Goal: Task Accomplishment & Management: Use online tool/utility

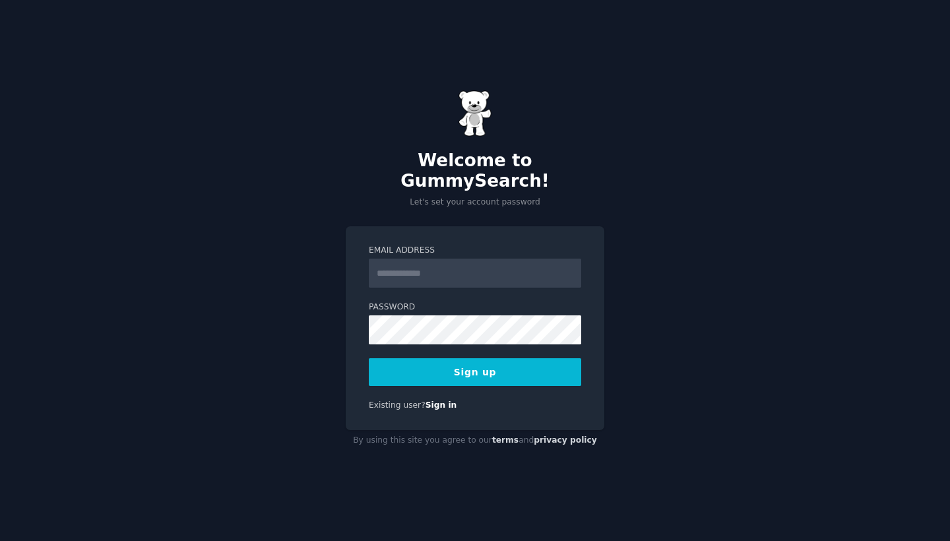
click at [524, 259] on input "Email Address" at bounding box center [475, 273] width 212 height 29
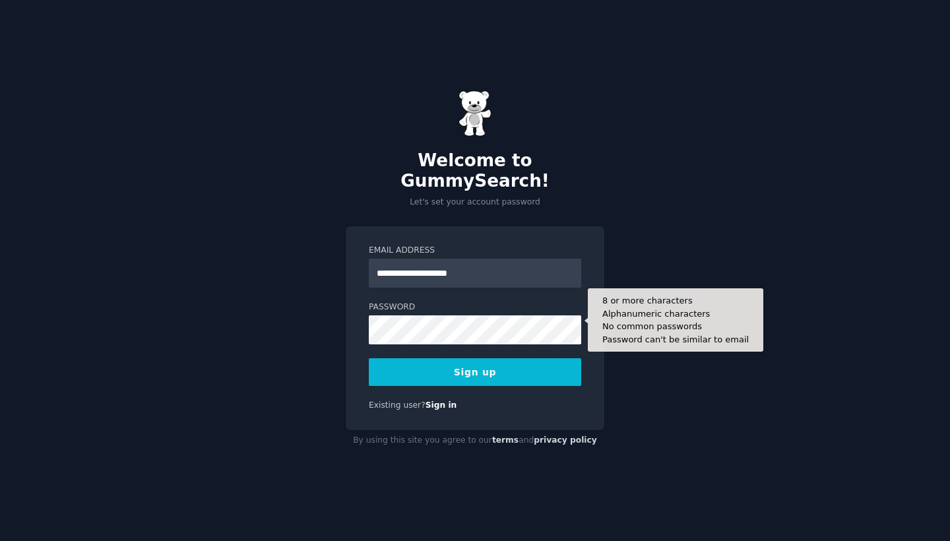
type input "**********"
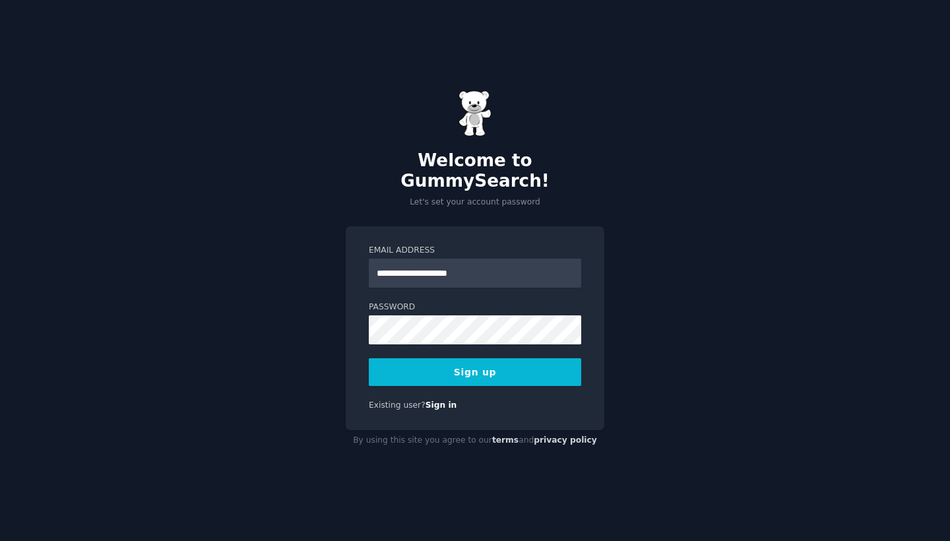
click at [505, 368] on button "Sign up" at bounding box center [475, 372] width 212 height 28
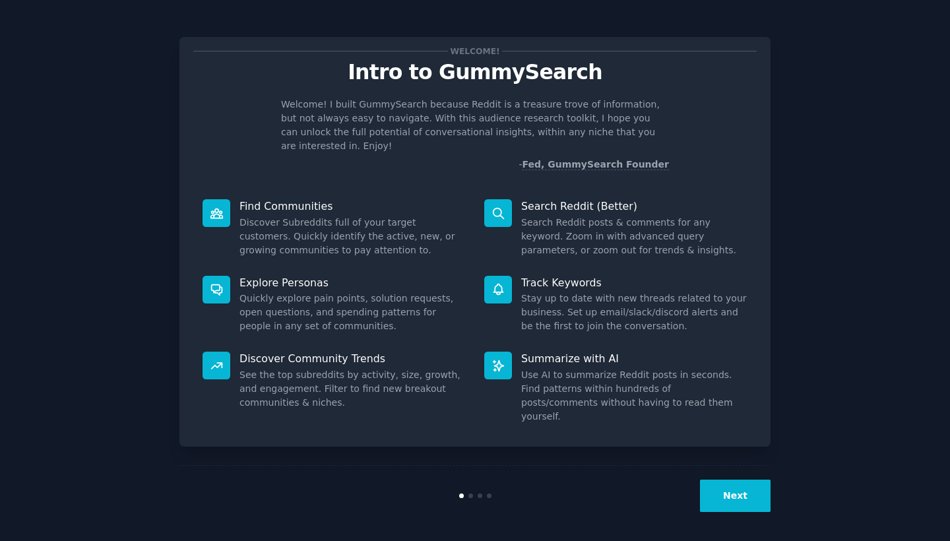
click at [723, 485] on button "Next" at bounding box center [735, 495] width 71 height 32
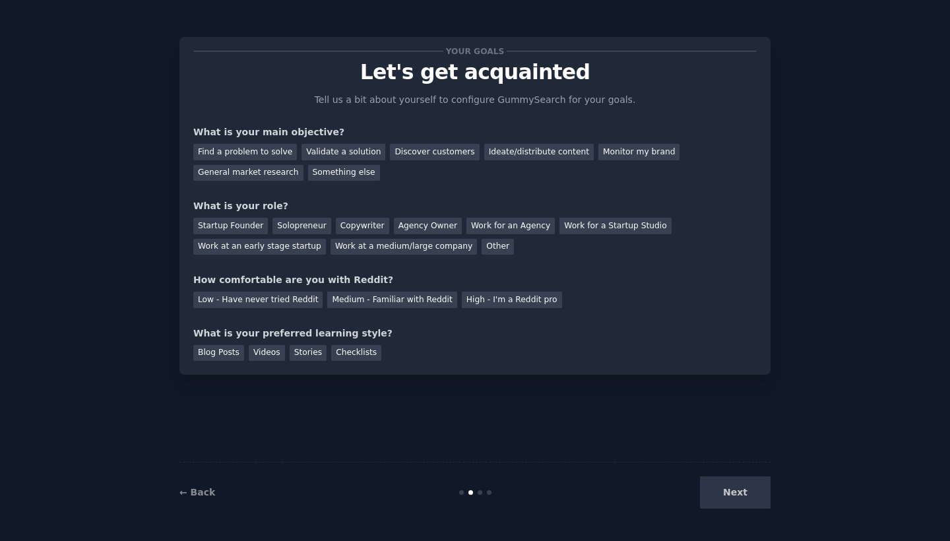
click at [723, 485] on div "Next" at bounding box center [671, 492] width 197 height 32
click at [733, 497] on div "Next" at bounding box center [671, 492] width 197 height 32
click at [421, 149] on div "Discover customers" at bounding box center [434, 152] width 89 height 16
click at [251, 169] on div "General market research" at bounding box center [248, 173] width 110 height 16
click at [442, 150] on div "Discover customers" at bounding box center [434, 152] width 89 height 16
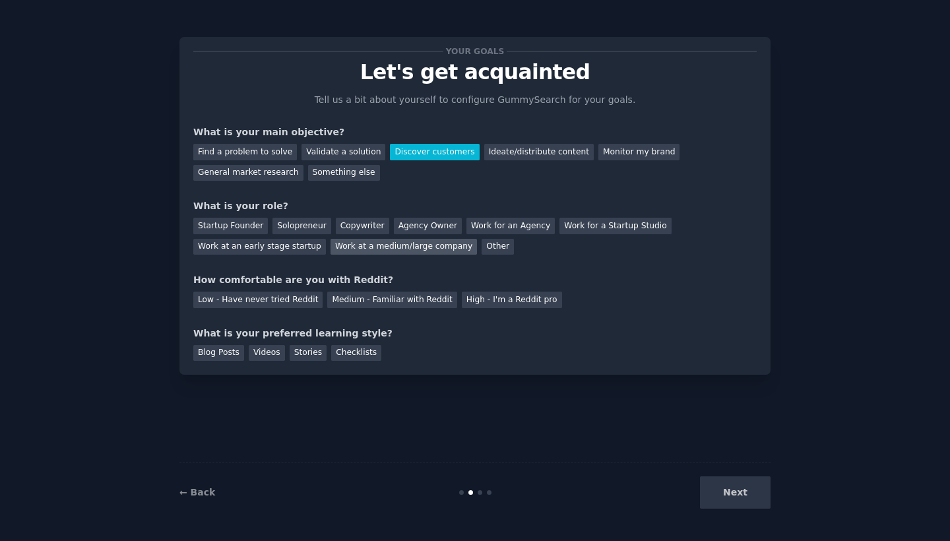
click at [363, 252] on div "Work at a medium/large company" at bounding box center [403, 247] width 146 height 16
click at [403, 299] on div "Medium - Familiar with Reddit" at bounding box center [391, 299] width 129 height 16
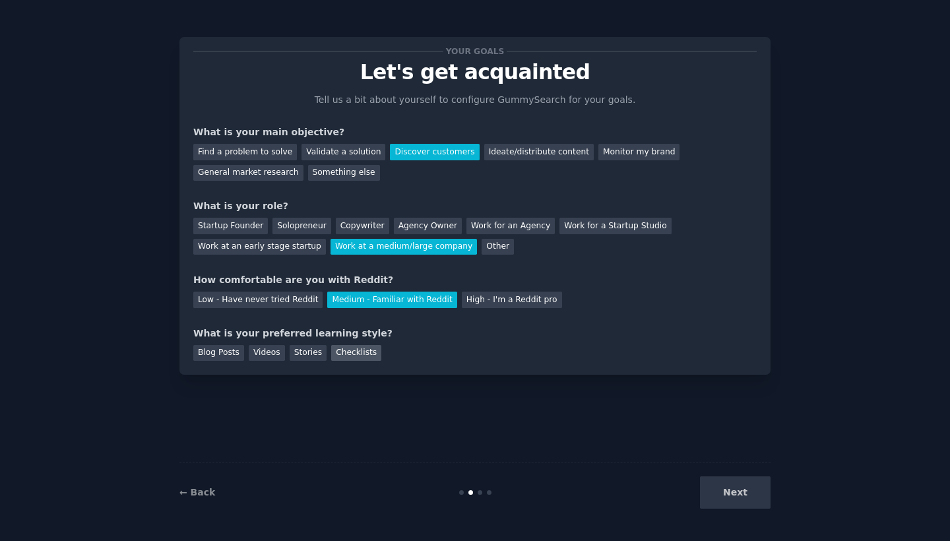
click at [355, 353] on div "Checklists" at bounding box center [356, 353] width 50 height 16
click at [718, 489] on button "Next" at bounding box center [735, 492] width 71 height 32
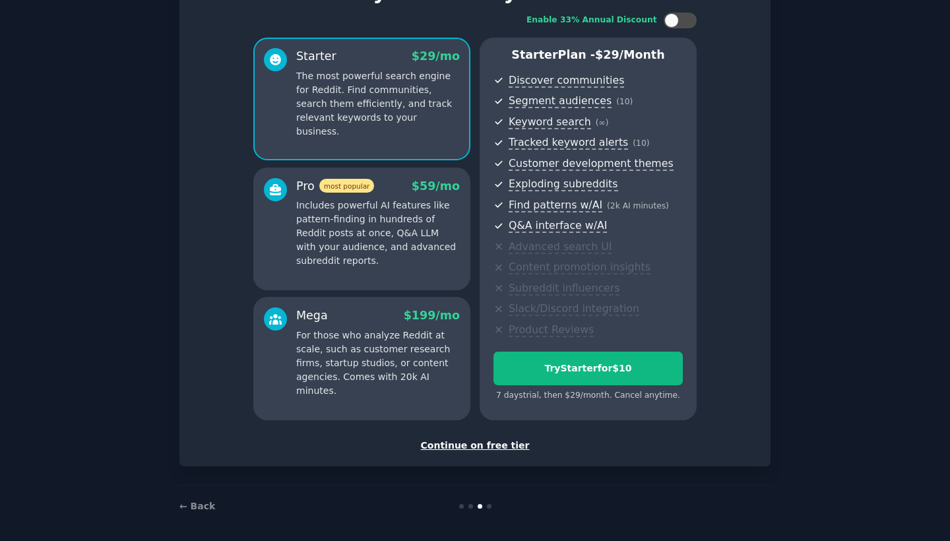
scroll to position [80, 0]
click at [477, 441] on div "Continue on free tier" at bounding box center [474, 446] width 563 height 14
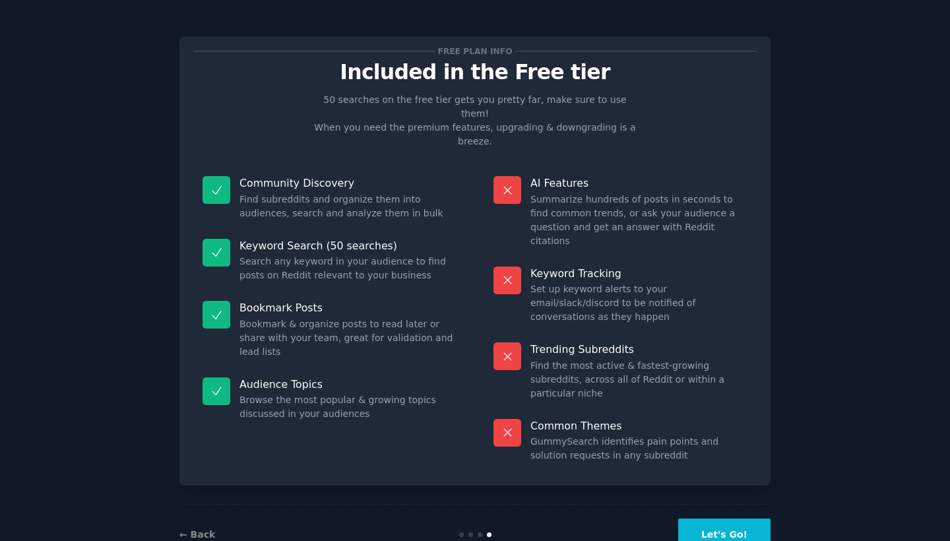
click at [700, 518] on button "Let's Go!" at bounding box center [724, 534] width 92 height 32
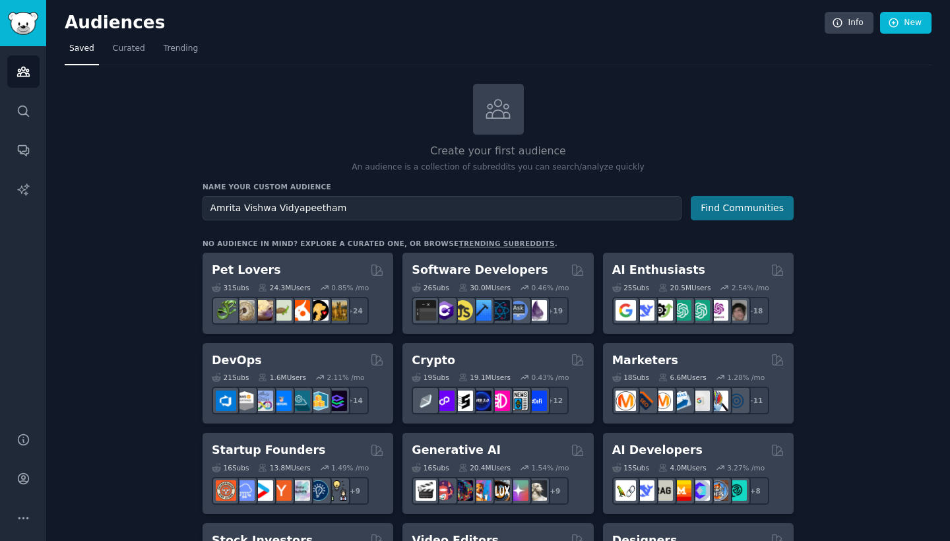
type input "Amrita Vishwa Vidyapeetham"
click at [746, 207] on button "Find Communities" at bounding box center [741, 208] width 103 height 24
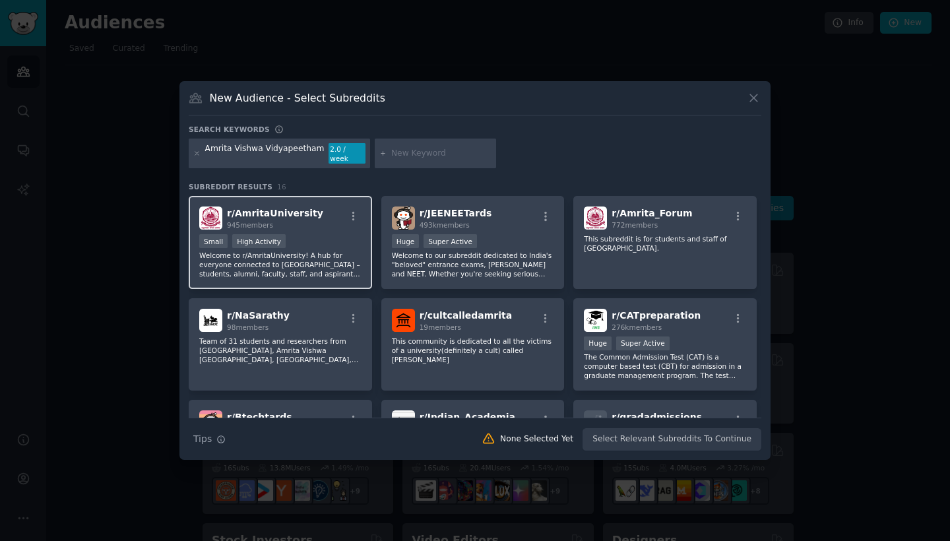
click at [341, 242] on div "Small High Activity" at bounding box center [280, 242] width 162 height 16
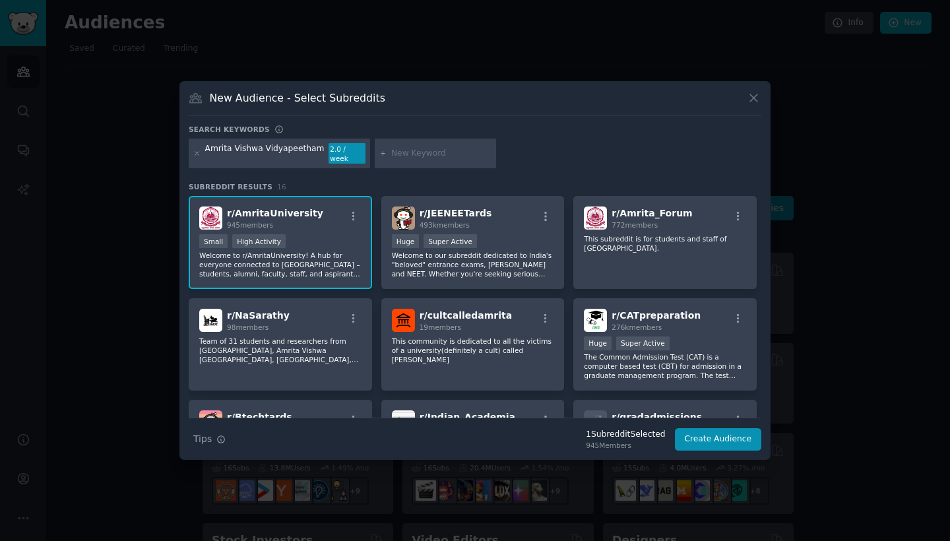
click at [437, 153] on input "text" at bounding box center [441, 154] width 100 height 12
type input "amrita alumni"
click at [626, 158] on div "Amrita Vishwa Vidyapeetham 1.8 / week amrita alumni 4.2 / mo Amrita University …" at bounding box center [475, 155] width 572 height 35
click at [503, 155] on icon at bounding box center [506, 153] width 7 height 7
click at [595, 152] on input "Amrita University alumni" at bounding box center [564, 154] width 100 height 12
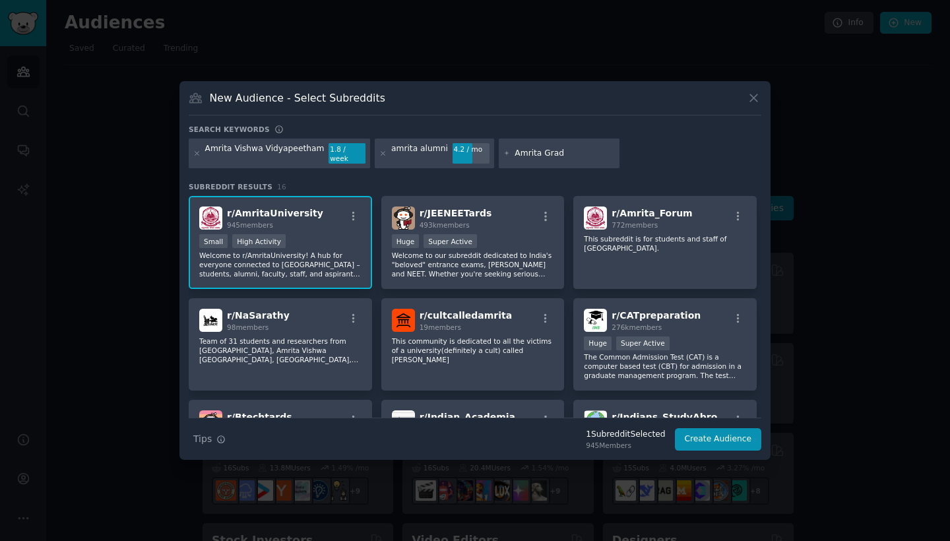
type input "Amrita Grads"
type input "Amritian"
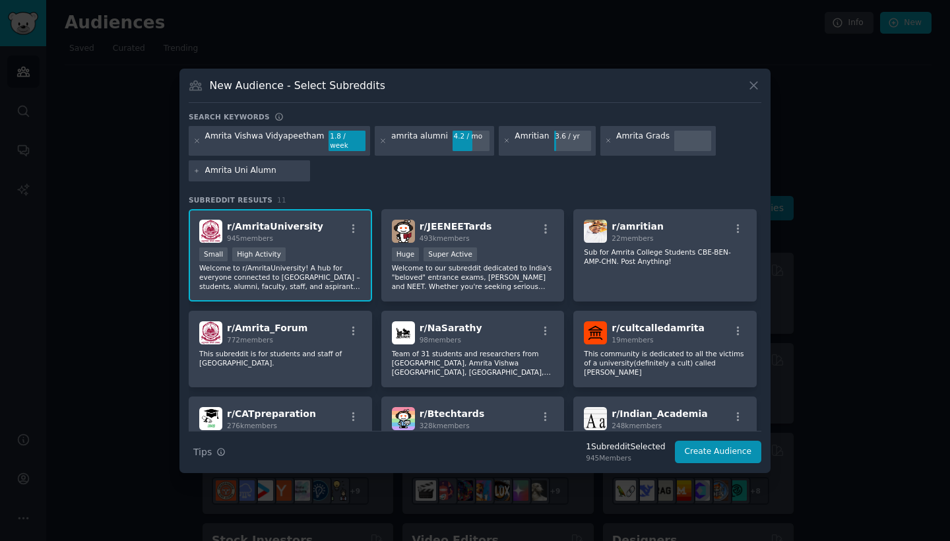
type input "Amrita Uni Alumni"
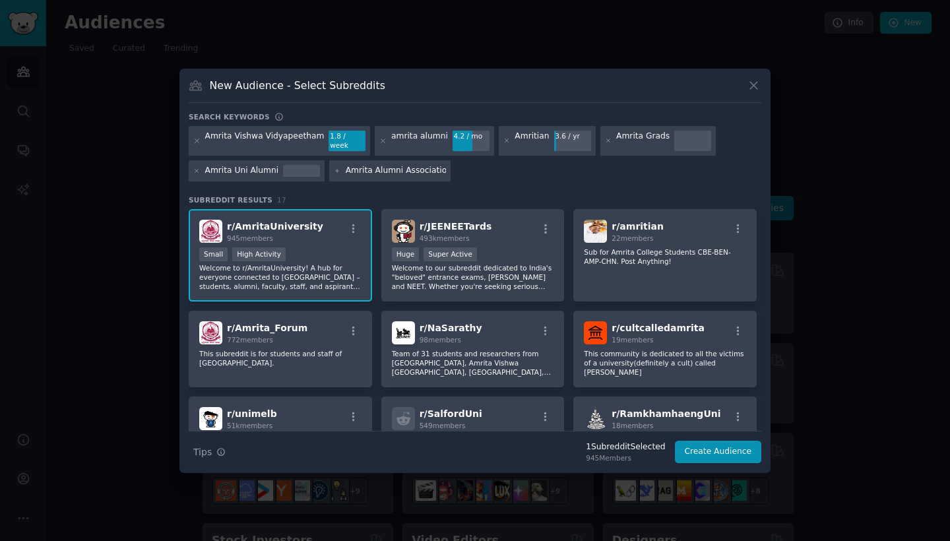
type input "Amrita Alumni Association"
type input "Amrita Alumni network"
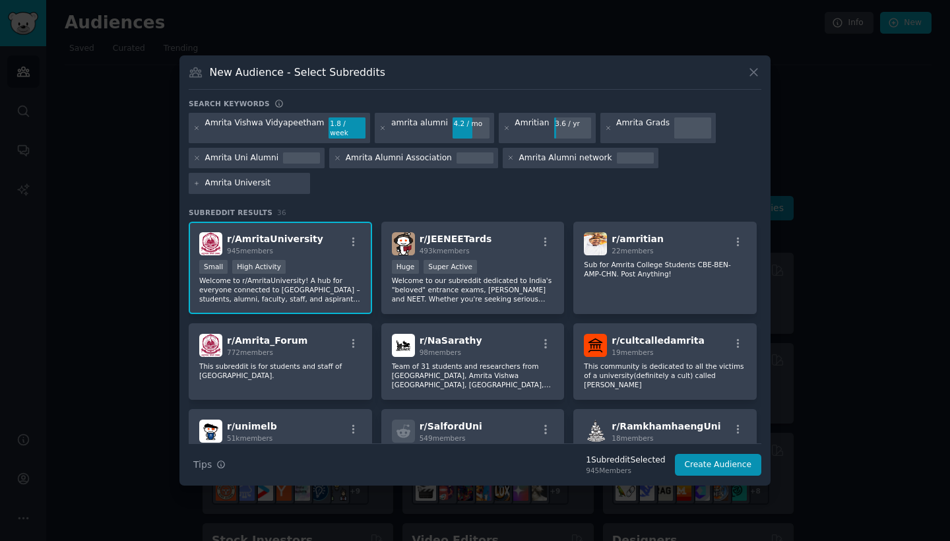
type input "Amrita University"
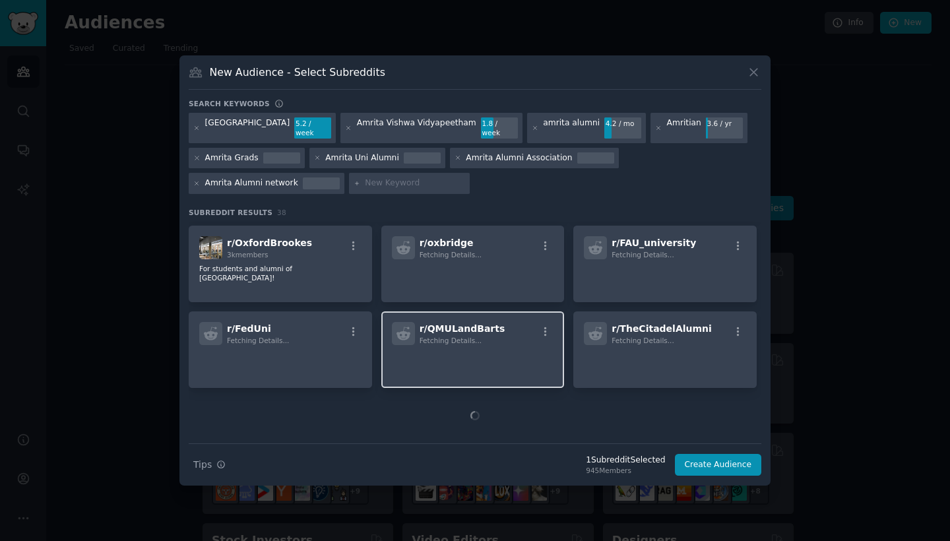
scroll to position [404, 0]
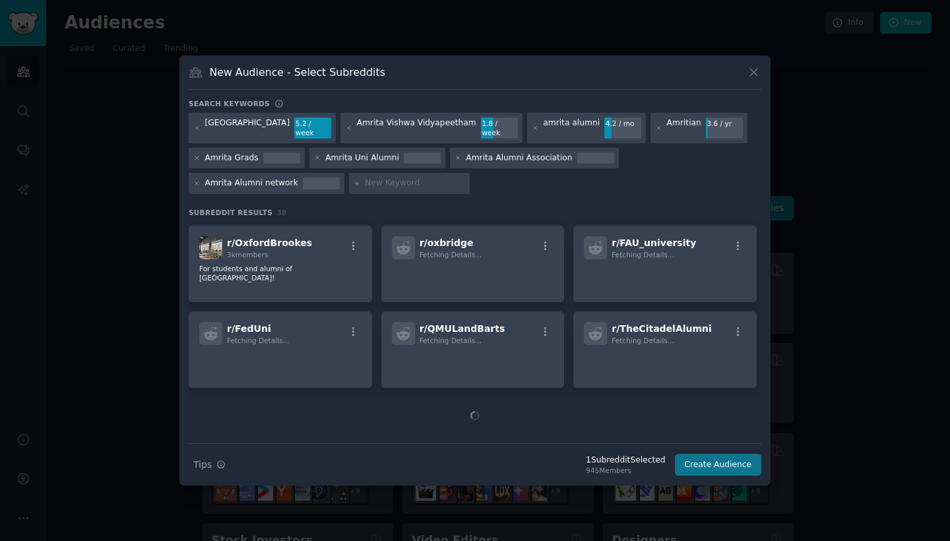
click at [712, 467] on button "Create Audience" at bounding box center [718, 465] width 87 height 22
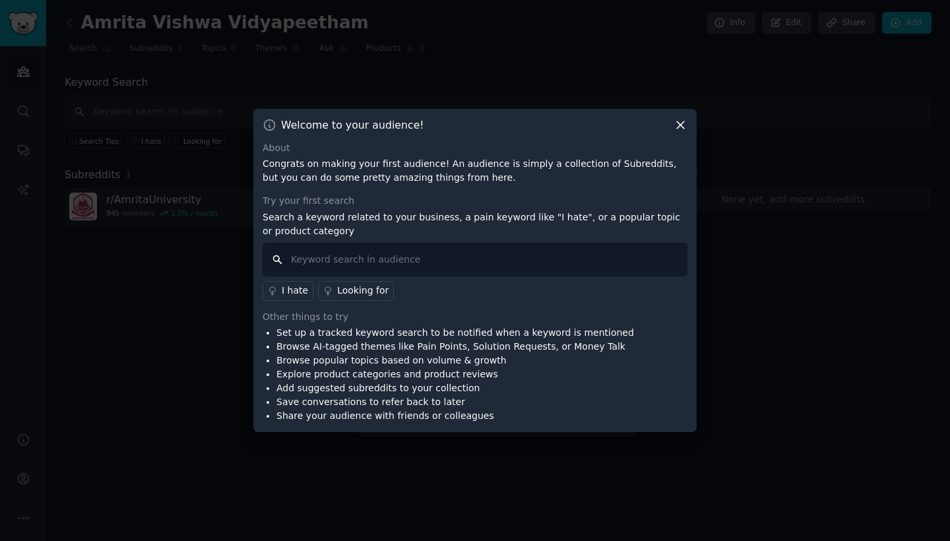
click at [565, 268] on input "text" at bounding box center [474, 260] width 425 height 34
click at [681, 123] on icon at bounding box center [680, 125] width 14 height 14
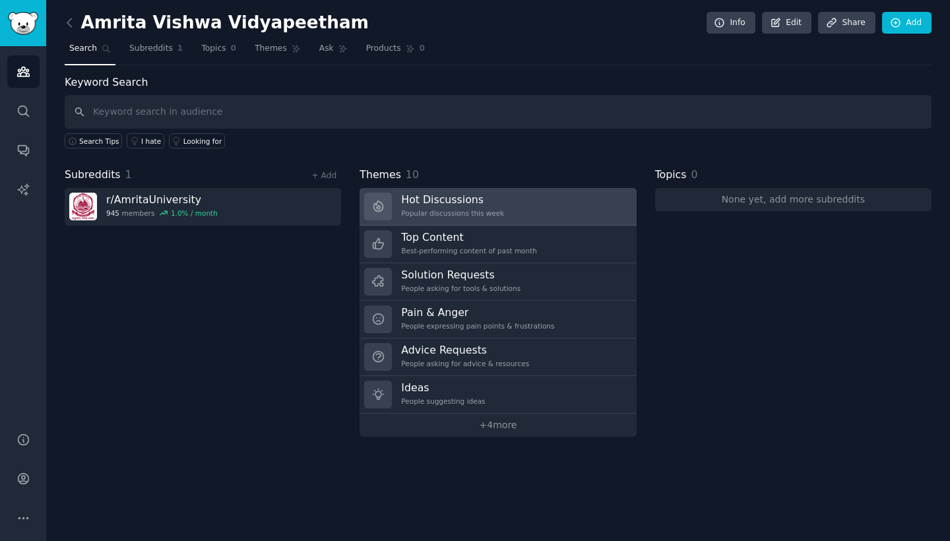
click at [421, 218] on div "Hot Discussions Popular discussions this week" at bounding box center [452, 207] width 103 height 28
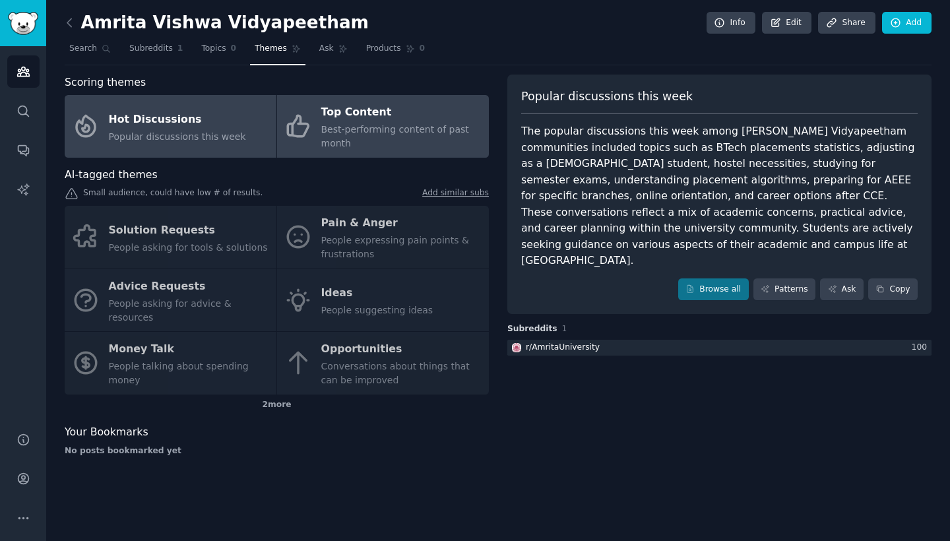
click at [393, 152] on link "Top Content Best-performing content of past month" at bounding box center [383, 126] width 212 height 63
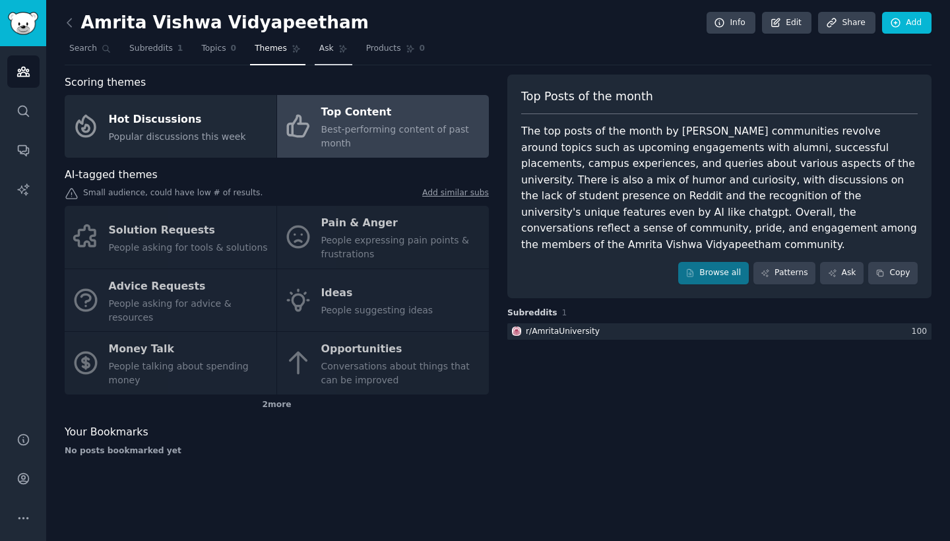
click at [326, 47] on span "Ask" at bounding box center [326, 49] width 15 height 12
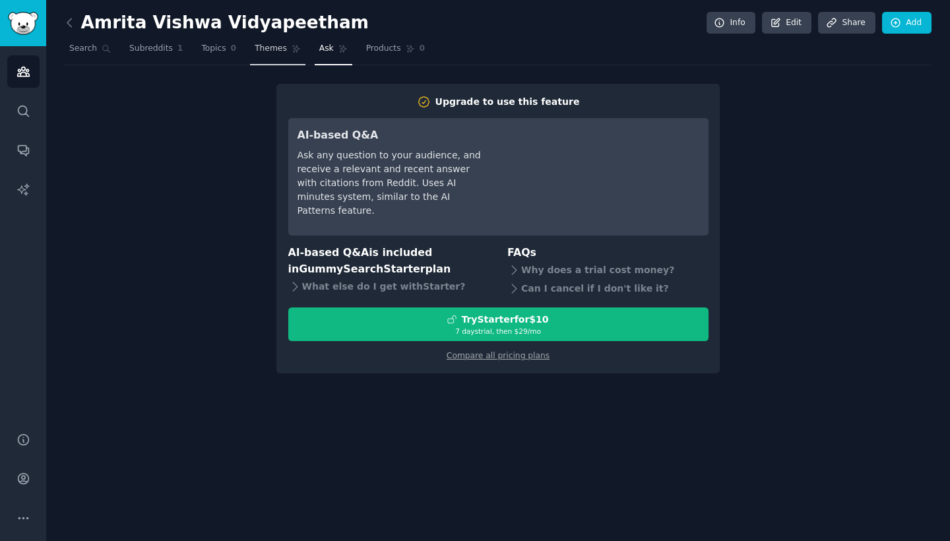
click at [272, 46] on span "Themes" at bounding box center [271, 49] width 32 height 12
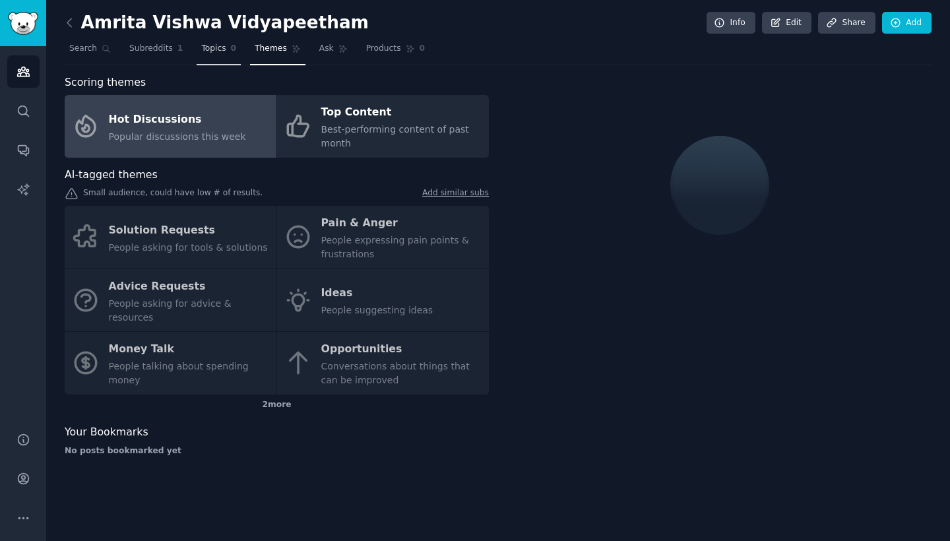
click at [213, 46] on span "Topics" at bounding box center [213, 49] width 24 height 12
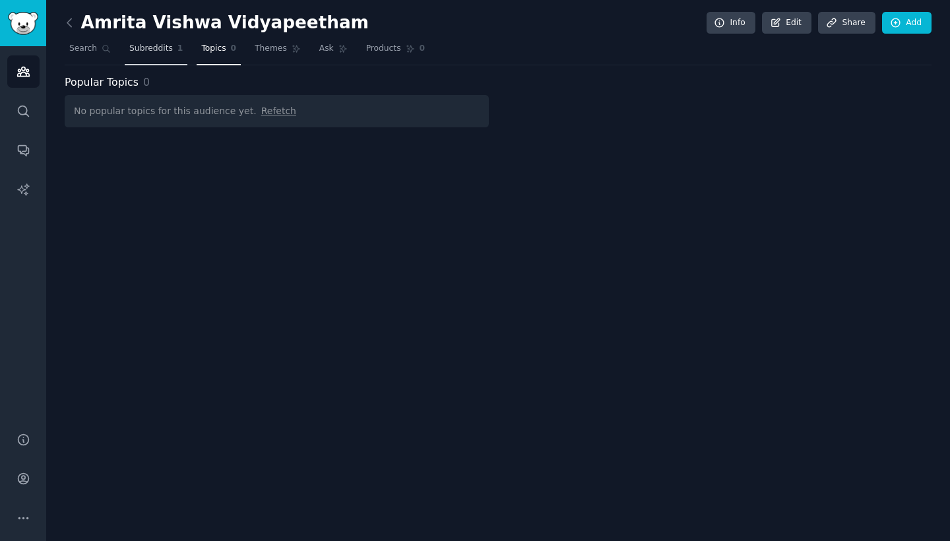
click at [163, 47] on span "Subreddits" at bounding box center [151, 49] width 44 height 12
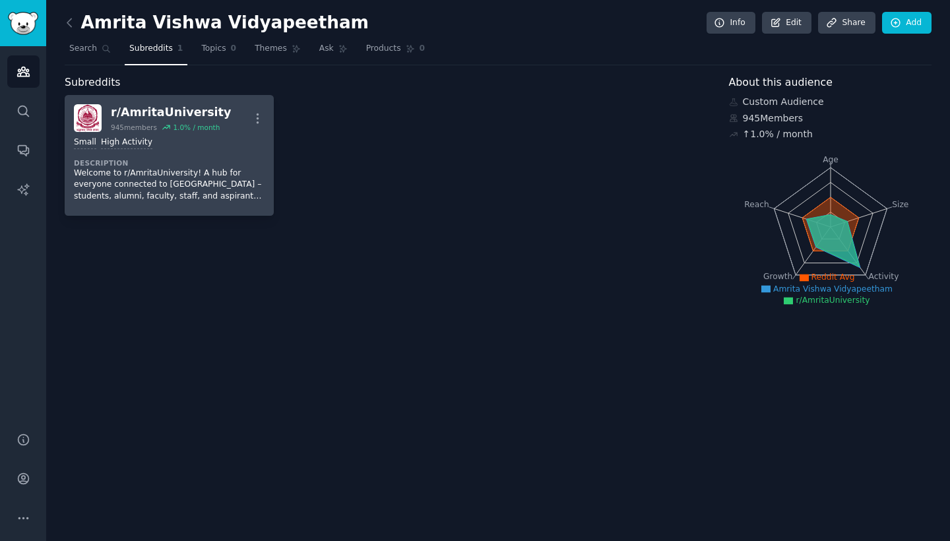
click at [153, 113] on div "r/ AmritaUniversity" at bounding box center [171, 112] width 120 height 16
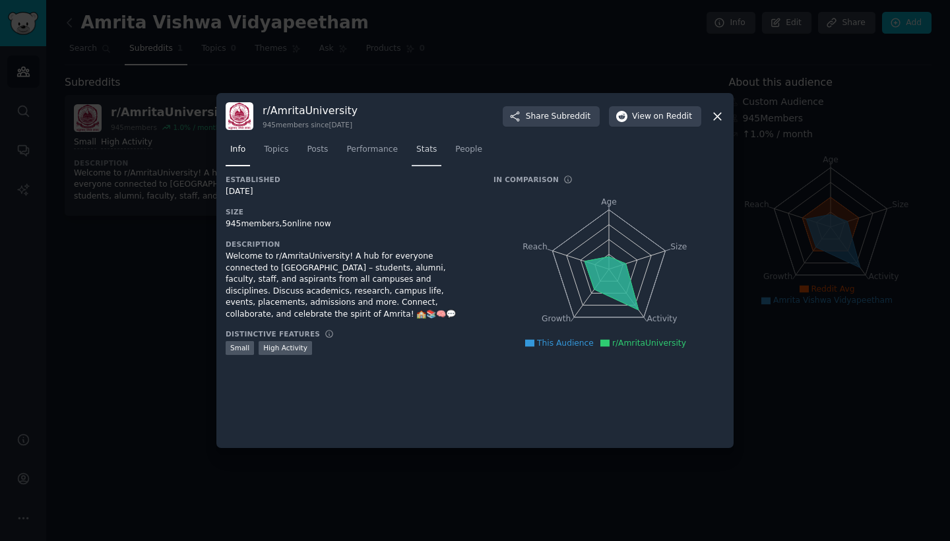
click at [423, 148] on span "Stats" at bounding box center [426, 150] width 20 height 12
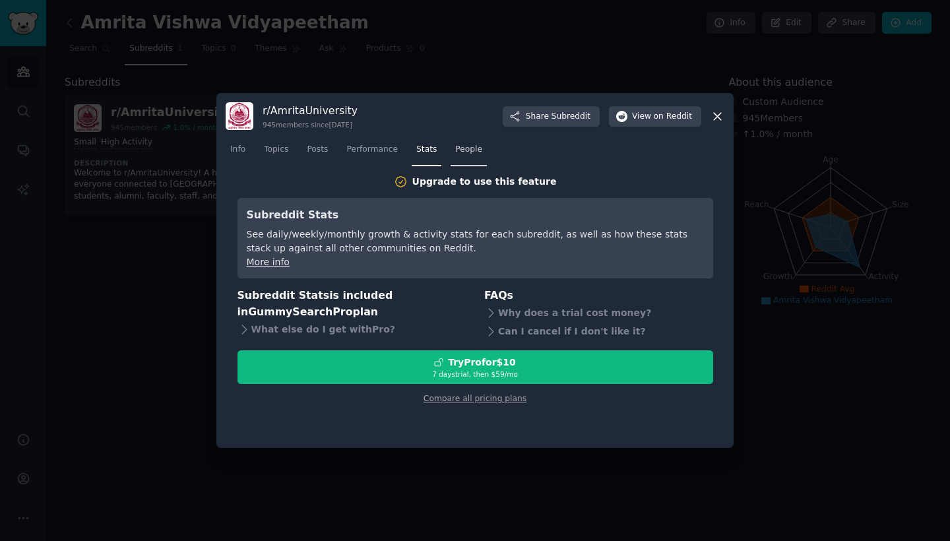
click at [462, 150] on span "People" at bounding box center [468, 150] width 27 height 12
click at [371, 154] on span "Performance" at bounding box center [371, 150] width 51 height 12
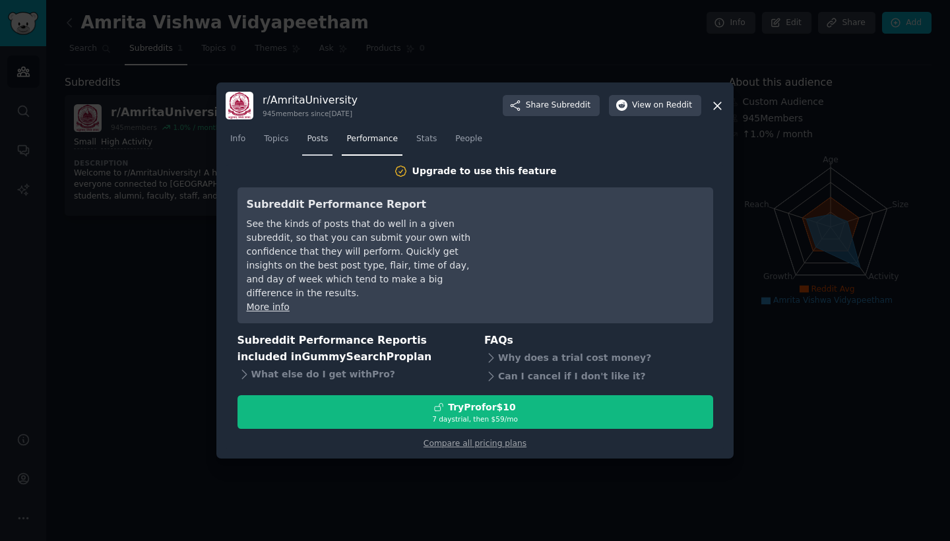
click at [324, 145] on span "Posts" at bounding box center [317, 139] width 21 height 12
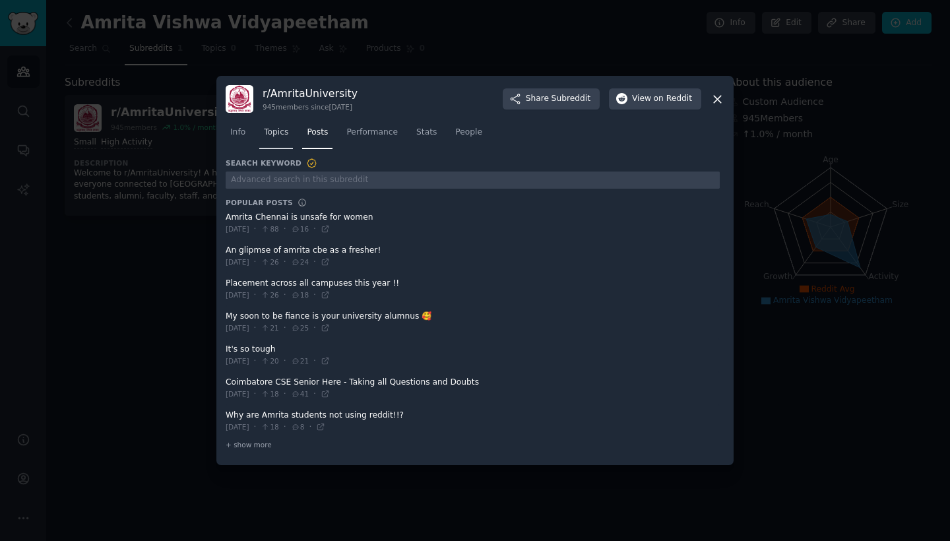
click at [276, 135] on span "Topics" at bounding box center [276, 133] width 24 height 12
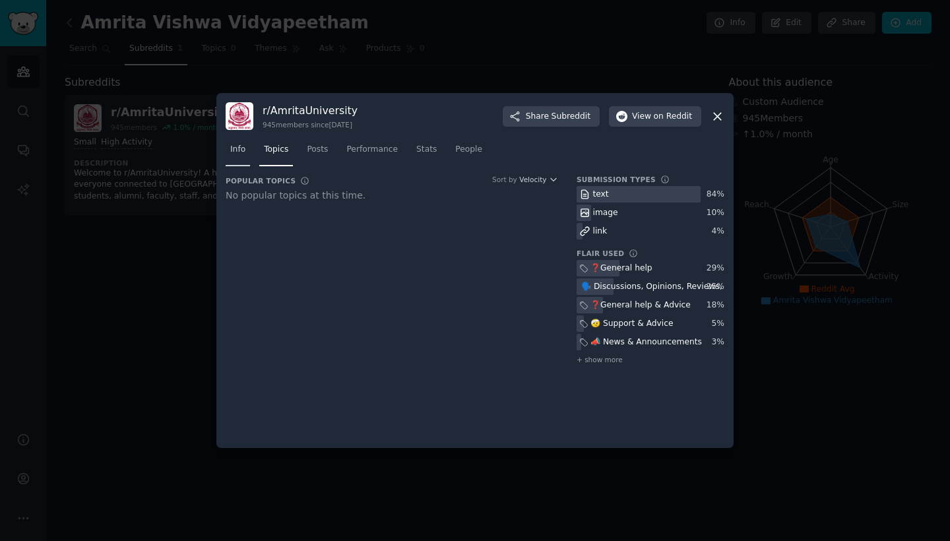
click at [239, 150] on span "Info" at bounding box center [237, 150] width 15 height 12
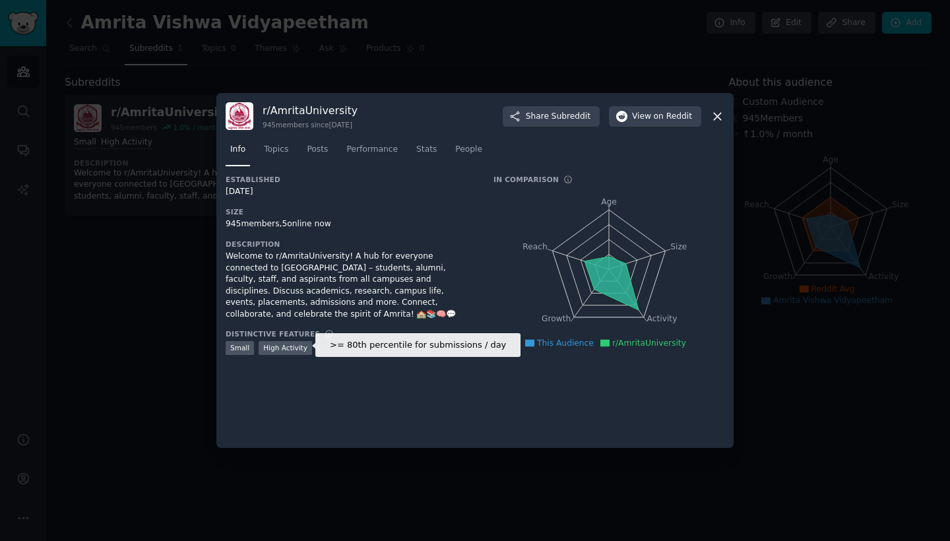
click at [272, 346] on div "High Activity" at bounding box center [285, 348] width 53 height 14
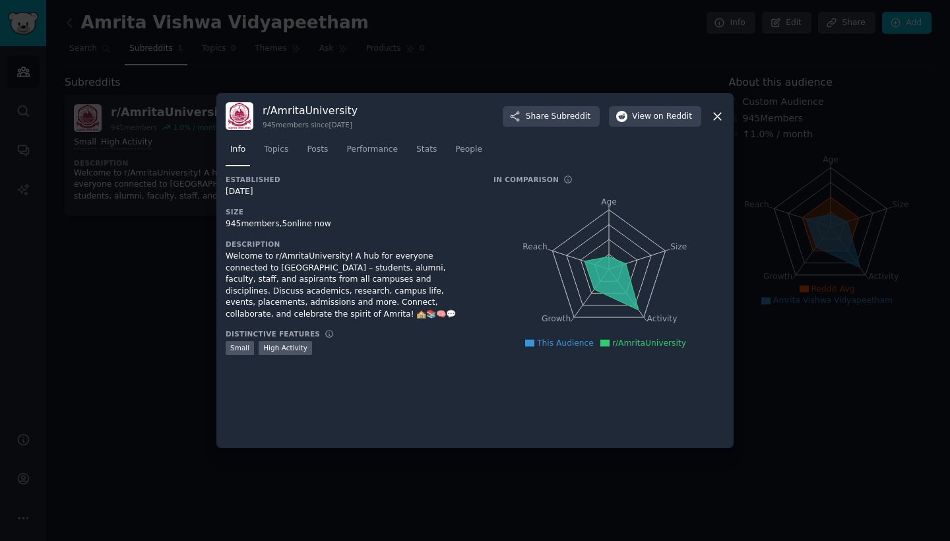
drag, startPoint x: 766, startPoint y: 392, endPoint x: 758, endPoint y: 407, distance: 16.5
click at [758, 407] on div at bounding box center [475, 270] width 950 height 541
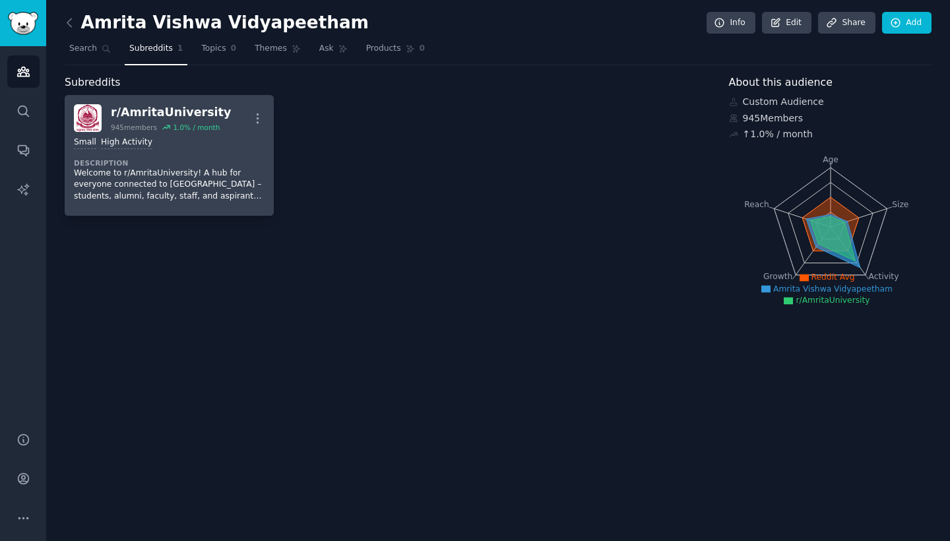
click at [191, 117] on div "r/ AmritaUniversity" at bounding box center [171, 112] width 120 height 16
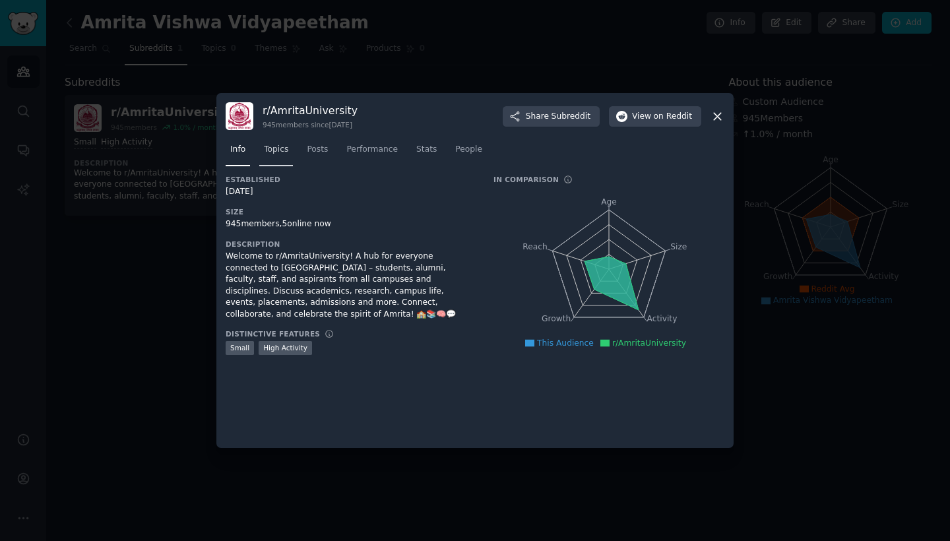
click at [284, 152] on span "Topics" at bounding box center [276, 150] width 24 height 12
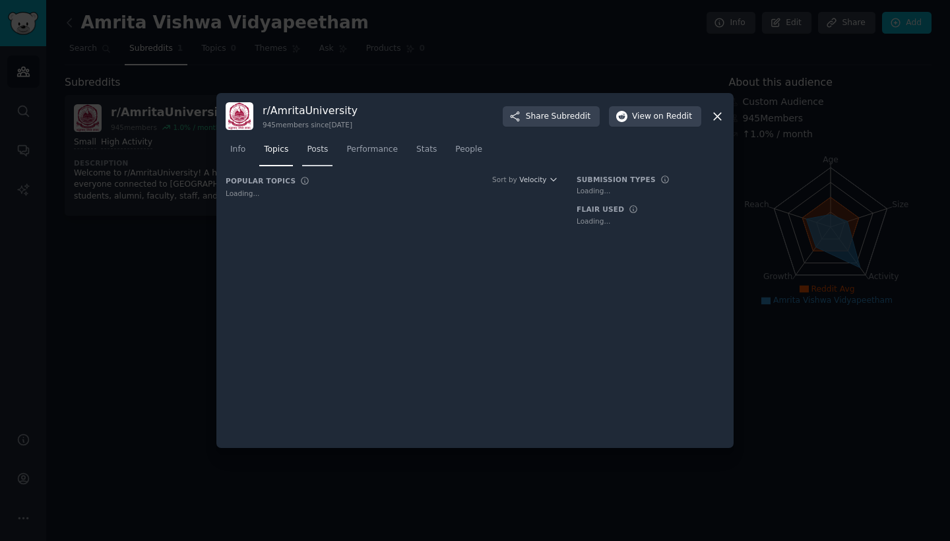
click at [322, 147] on span "Posts" at bounding box center [317, 150] width 21 height 12
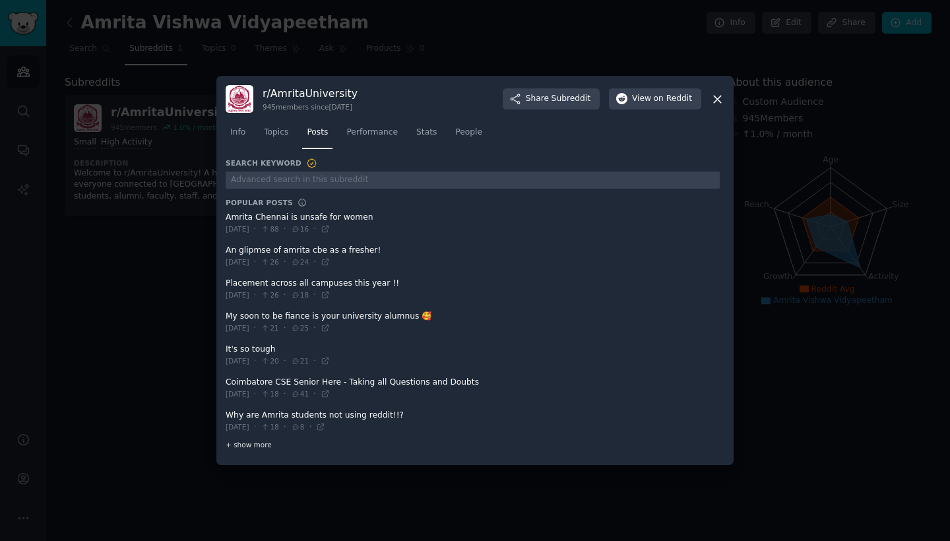
click at [245, 442] on span "+ show more" at bounding box center [249, 444] width 46 height 9
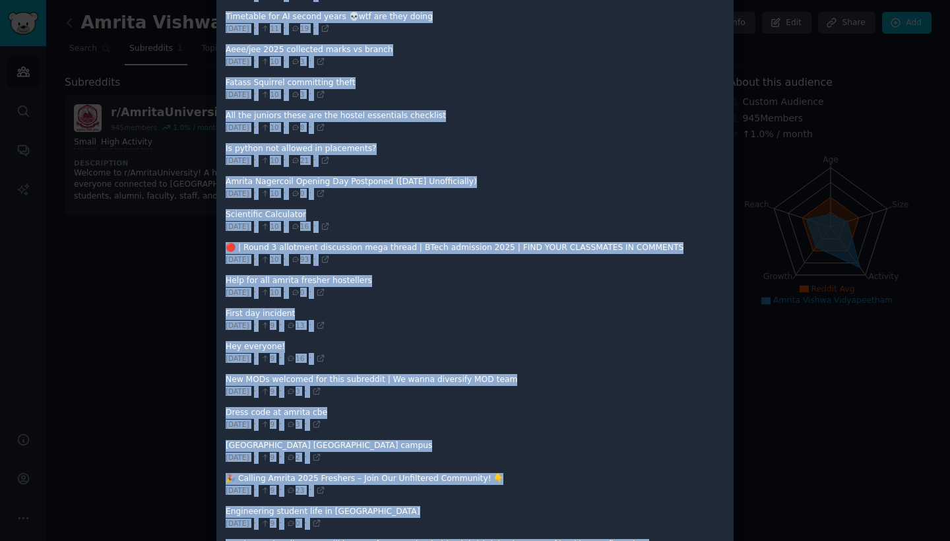
scroll to position [1233, 0]
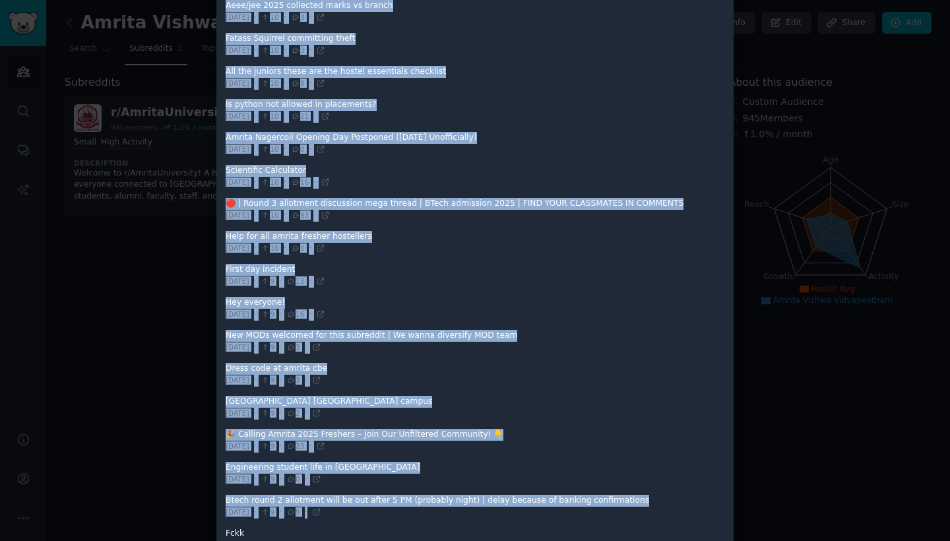
drag, startPoint x: 227, startPoint y: 135, endPoint x: 375, endPoint y: 508, distance: 401.0
copy div "opular Posts Popular conversations in this community from the past month Amrita…"
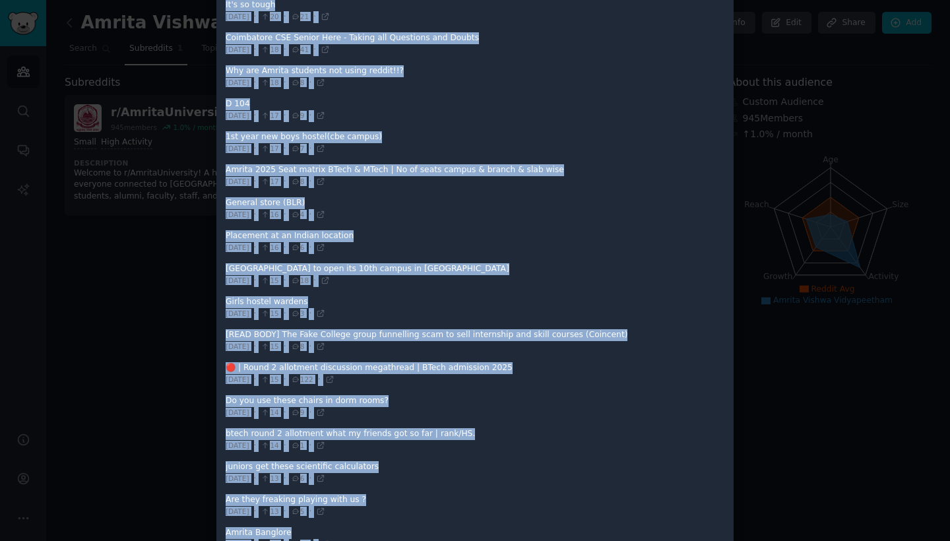
scroll to position [169, 0]
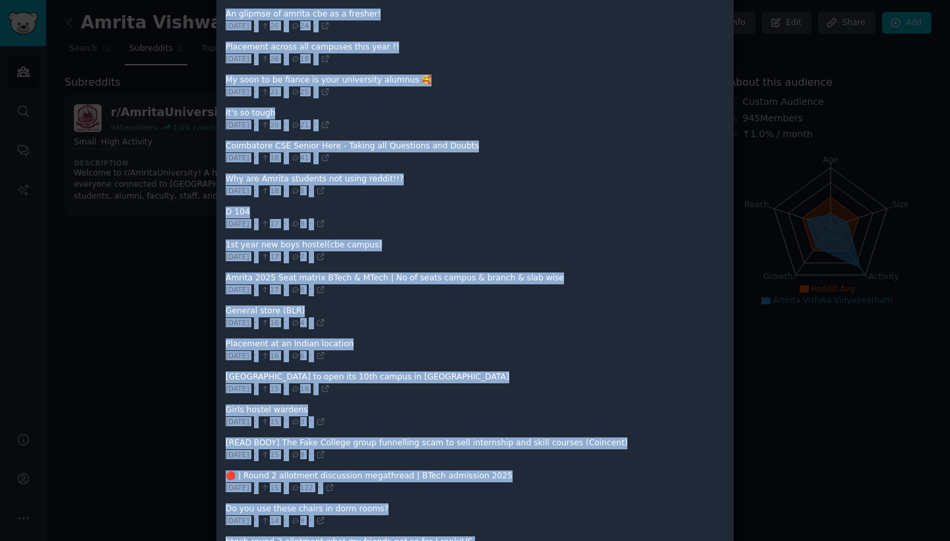
click at [761, 241] on div at bounding box center [475, 270] width 950 height 541
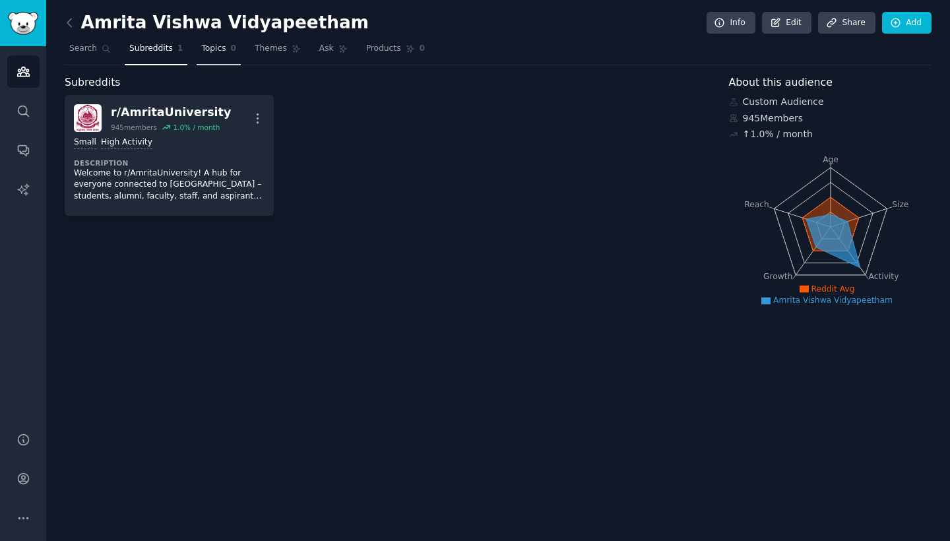
click at [216, 54] on link "Topics 0" at bounding box center [219, 51] width 44 height 27
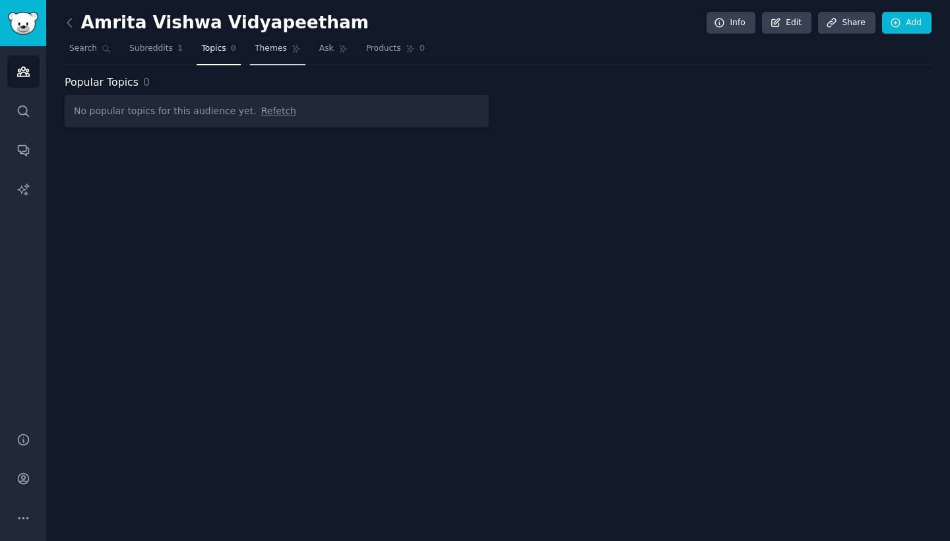
click at [257, 43] on span "Themes" at bounding box center [271, 49] width 32 height 12
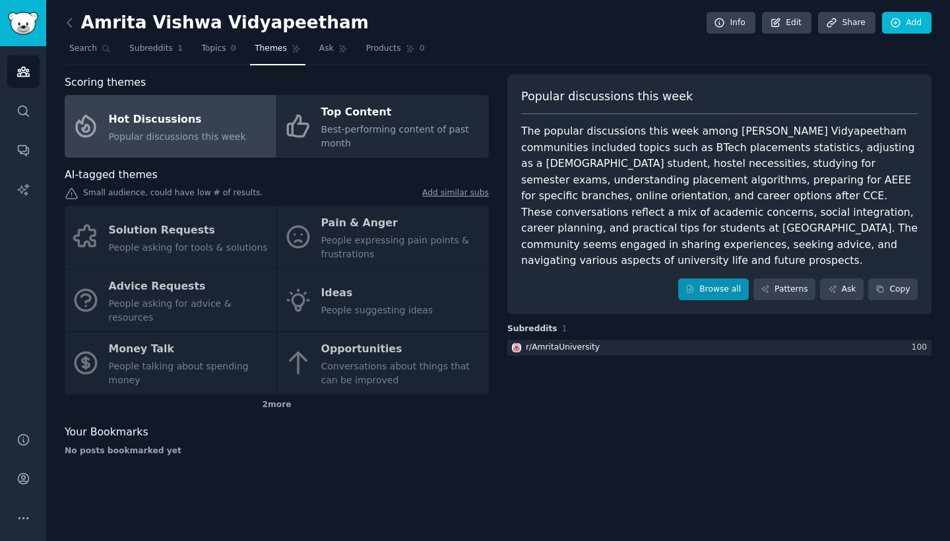
click at [706, 278] on link "Browse all" at bounding box center [713, 289] width 71 height 22
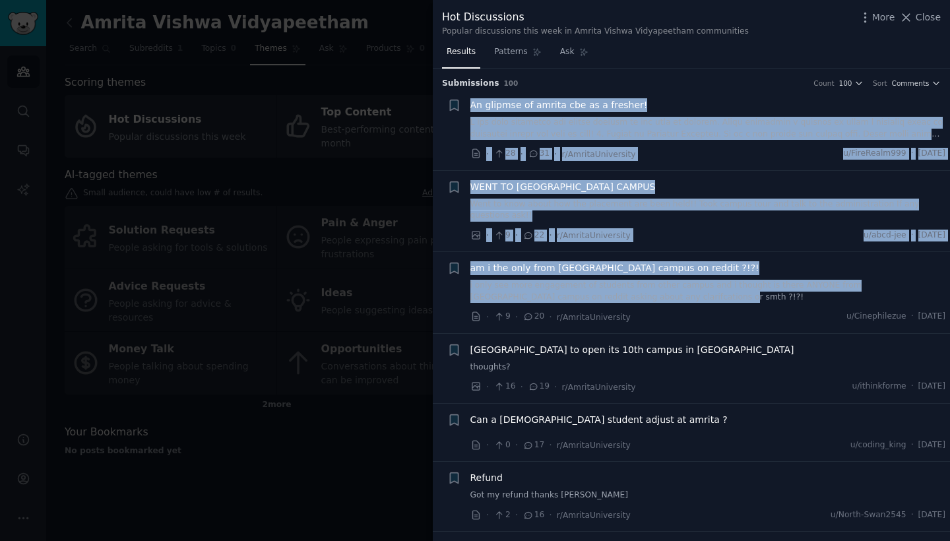
drag, startPoint x: 466, startPoint y: 94, endPoint x: 628, endPoint y: 294, distance: 258.3
copy ul "An glipmse of amrita cbe as a fresher! I had many questions and little answers …"
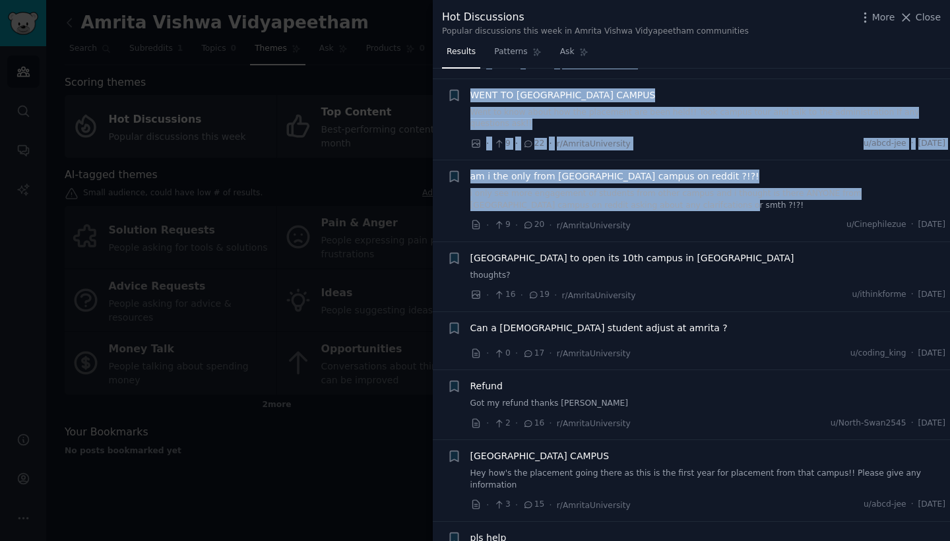
scroll to position [133, 0]
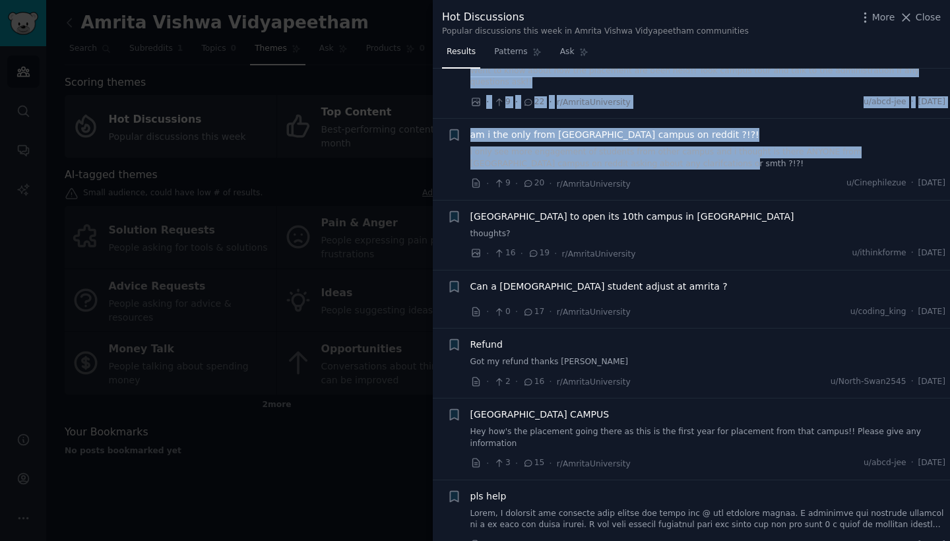
drag, startPoint x: 471, startPoint y: 210, endPoint x: 487, endPoint y: 247, distance: 40.4
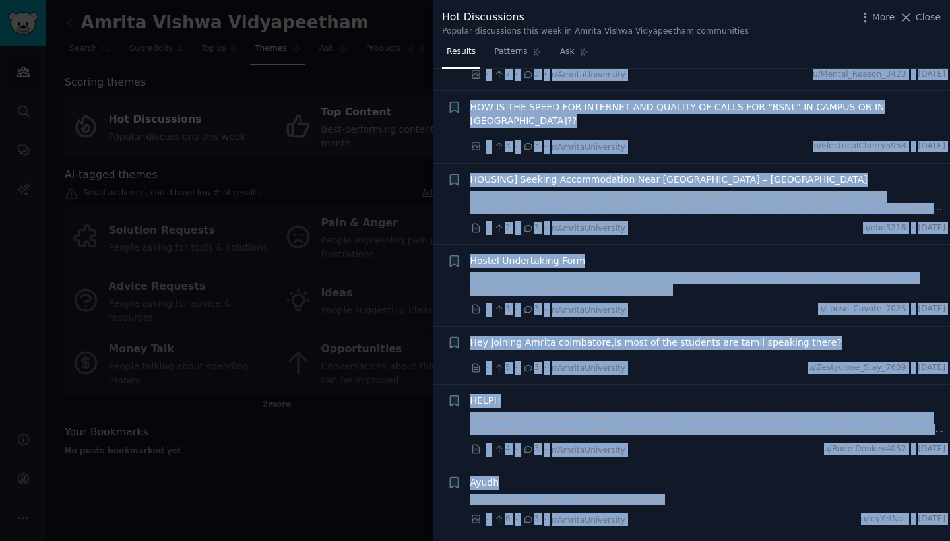
drag, startPoint x: 452, startPoint y: 181, endPoint x: 588, endPoint y: 532, distance: 376.8
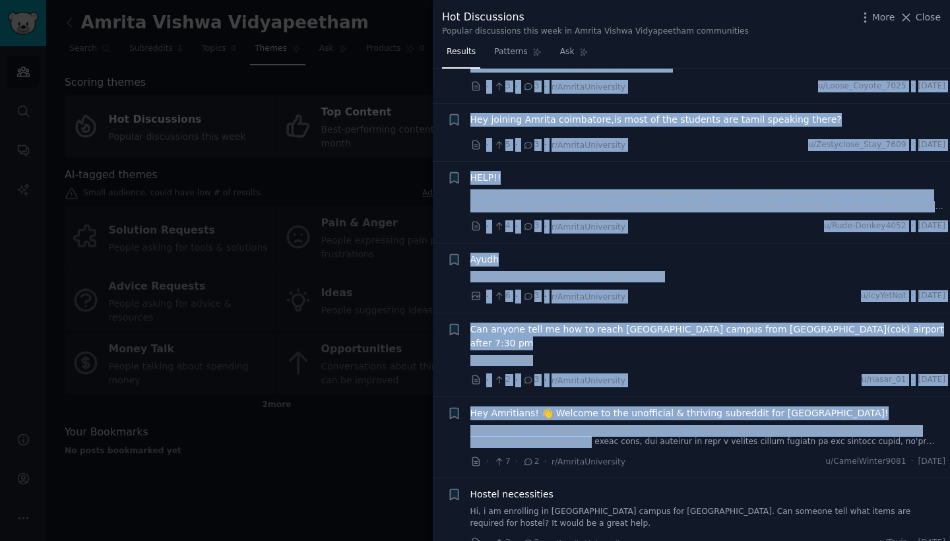
scroll to position [4709, 0]
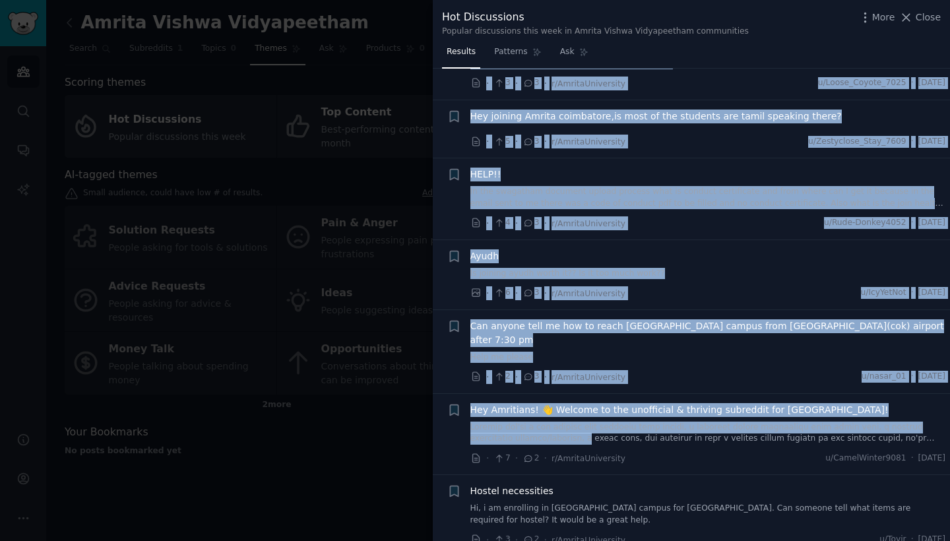
copy ul "am i the only from mysore campus on reddit ?!?! i only see more engagement of s…"
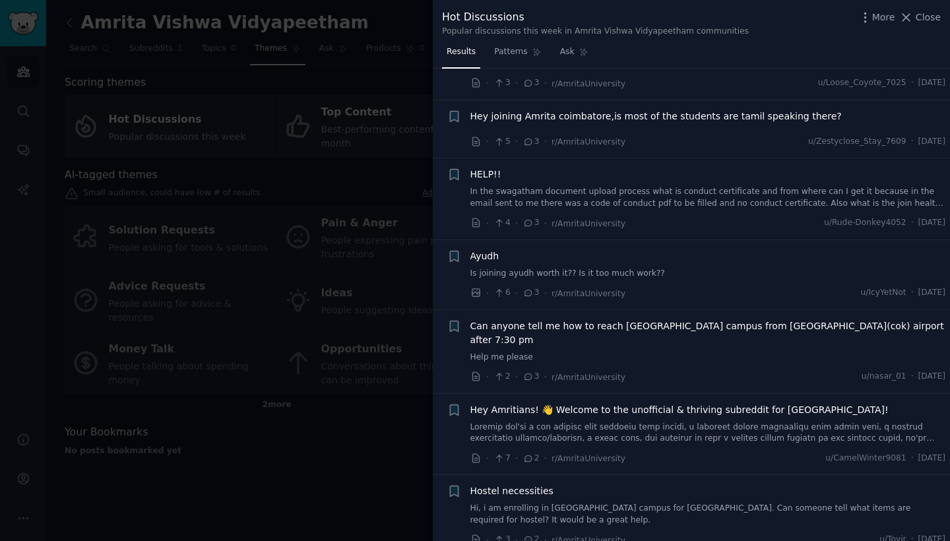
click at [789, 42] on div "Results Patterns Ask" at bounding box center [691, 55] width 517 height 27
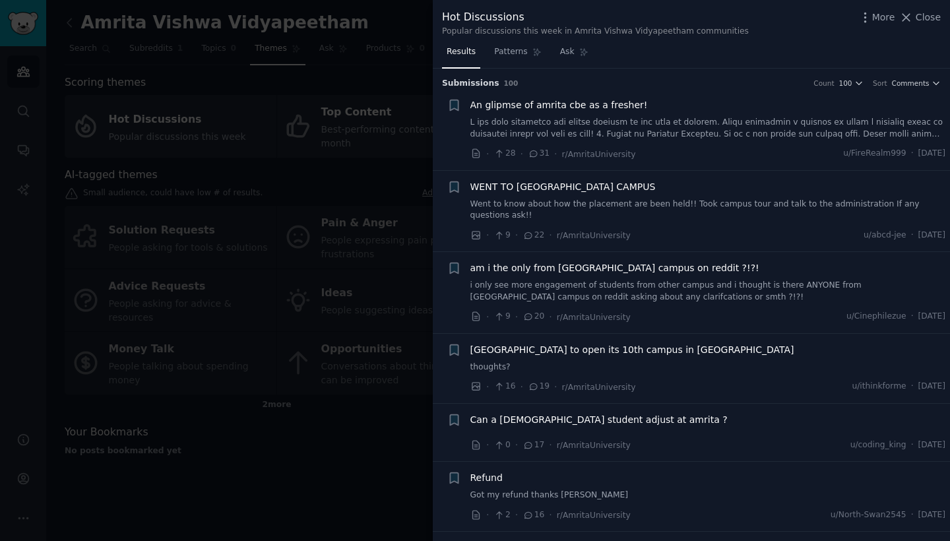
scroll to position [0, 0]
click at [897, 82] on span "Comments" at bounding box center [911, 82] width 38 height 9
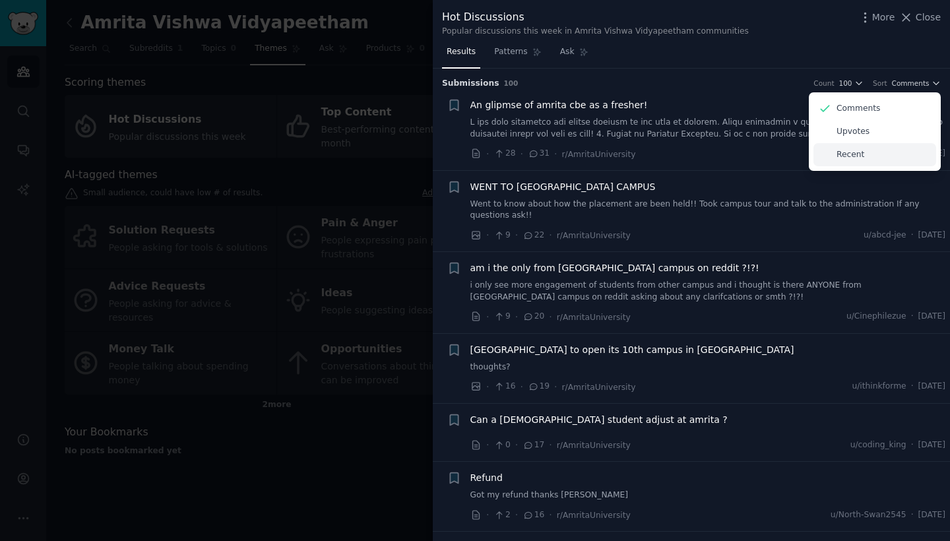
click at [872, 152] on div "Recent" at bounding box center [874, 154] width 123 height 23
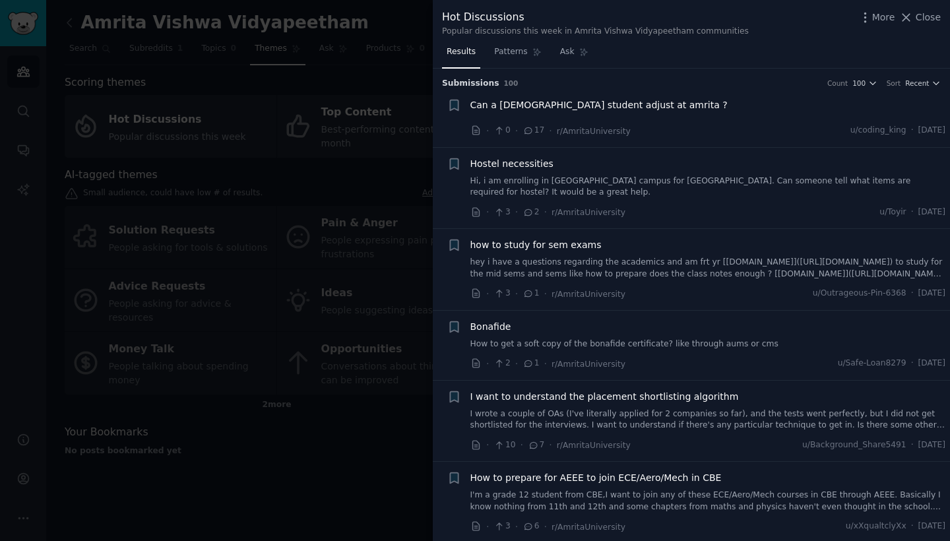
click at [286, 80] on div at bounding box center [475, 270] width 950 height 541
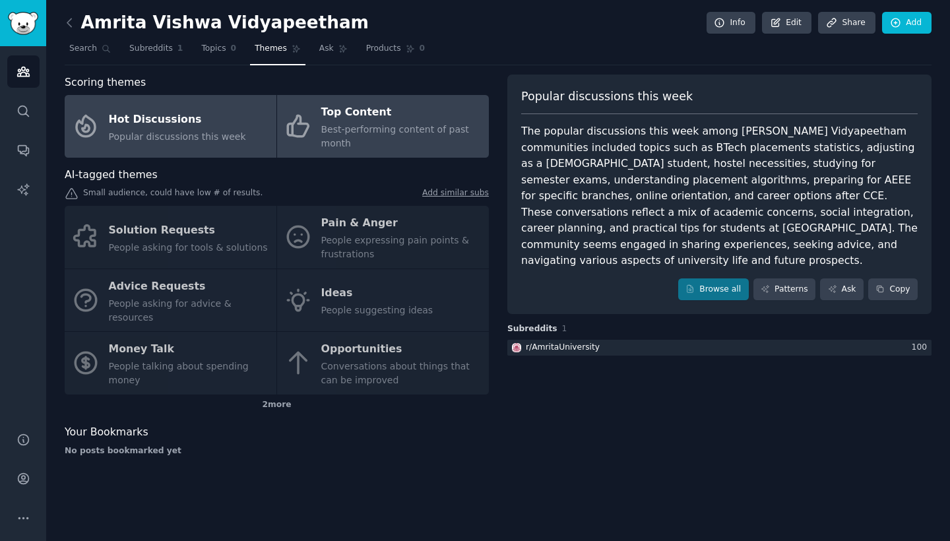
click at [347, 123] on div "Best-performing content of past month" at bounding box center [401, 137] width 161 height 28
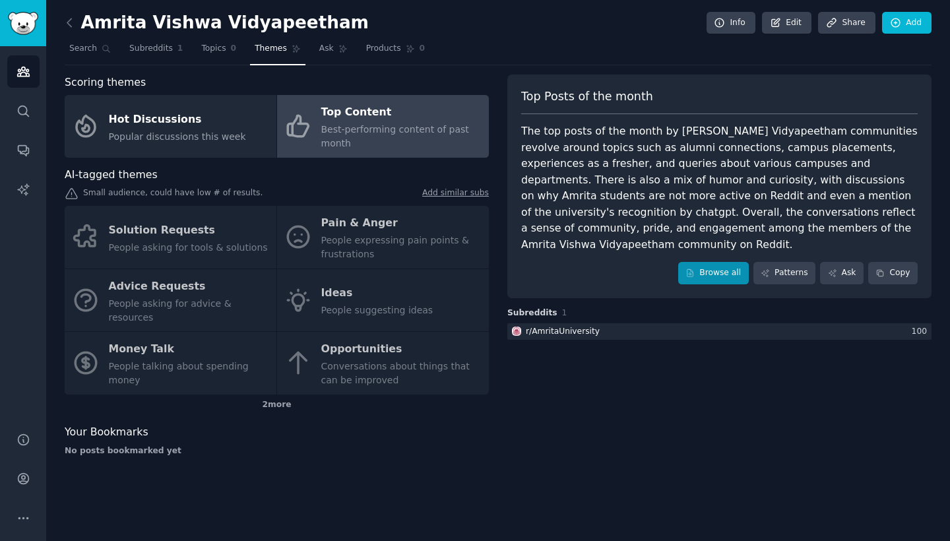
click at [731, 262] on link "Browse all" at bounding box center [713, 273] width 71 height 22
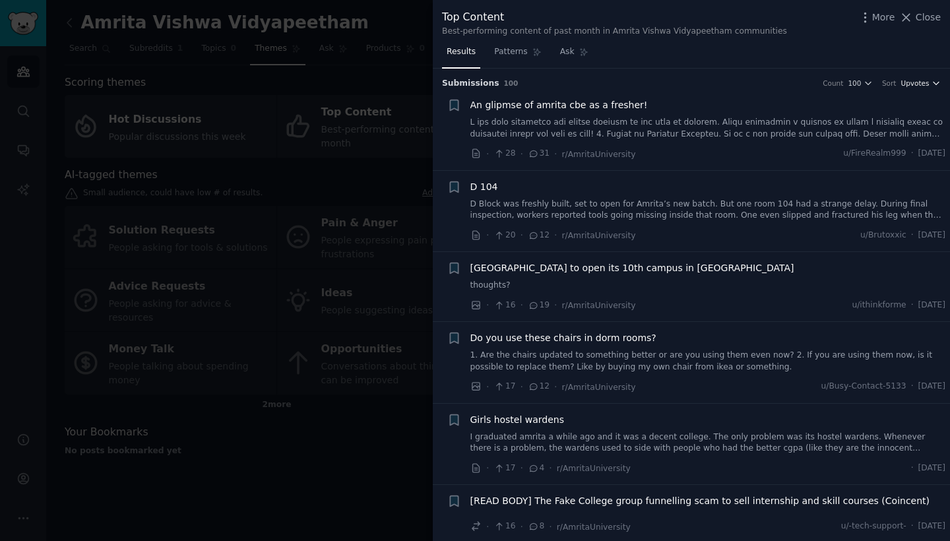
click at [902, 84] on span "Upvotes" at bounding box center [914, 82] width 28 height 9
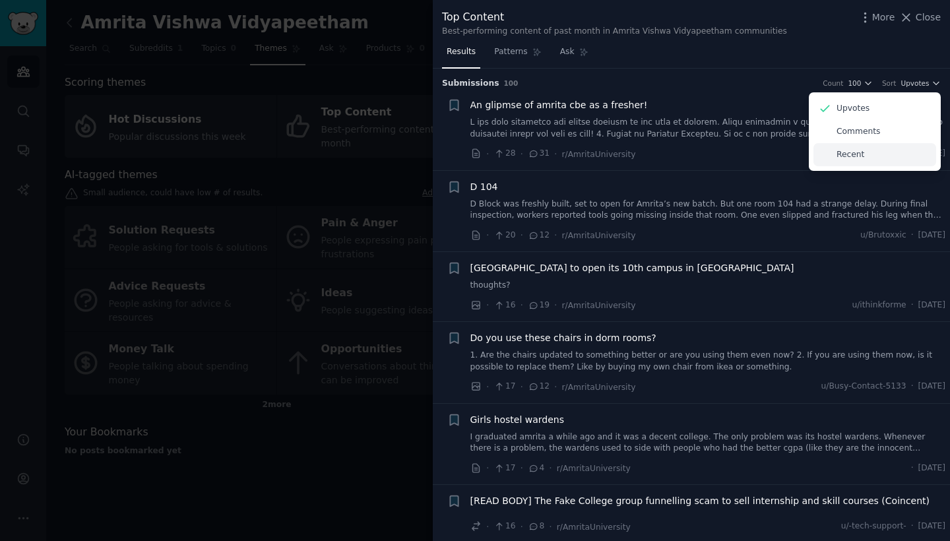
click at [870, 152] on div "Recent" at bounding box center [874, 154] width 123 height 23
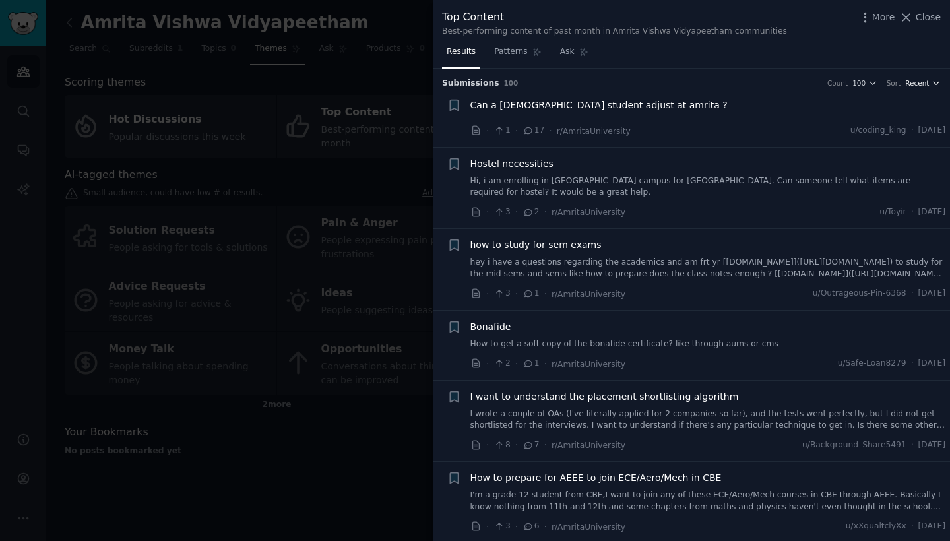
click at [911, 80] on span "Recent" at bounding box center [917, 82] width 24 height 9
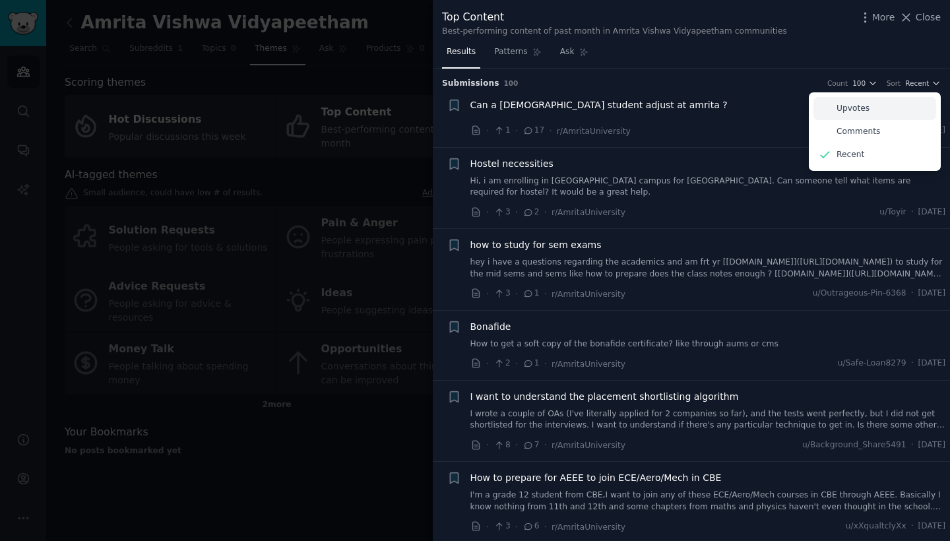
click at [884, 107] on div "Upvotes" at bounding box center [874, 108] width 123 height 23
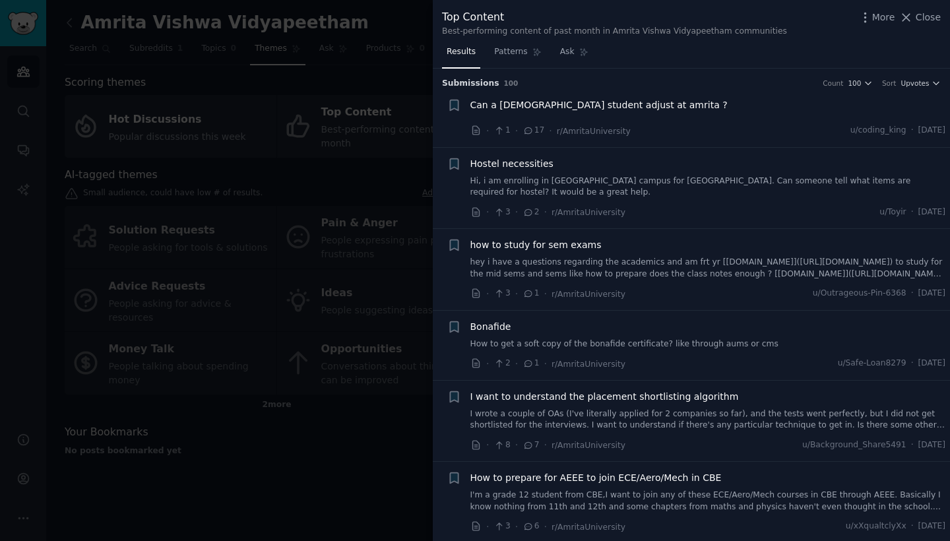
click at [906, 87] on h3 "Submission s 100 Count 100 Sort Upvotes" at bounding box center [691, 84] width 499 height 12
click at [906, 80] on span "Upvotes" at bounding box center [914, 82] width 28 height 9
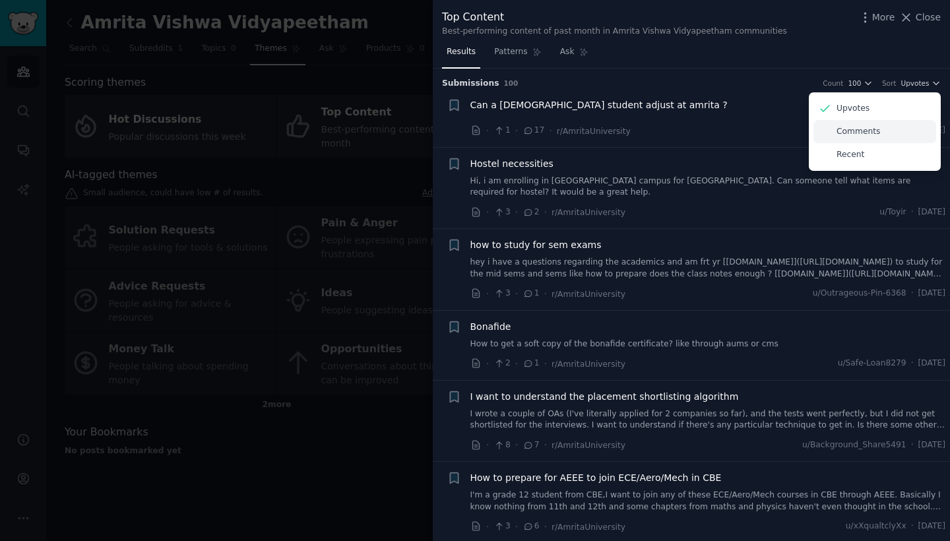
click at [877, 125] on div "Comments" at bounding box center [874, 131] width 123 height 23
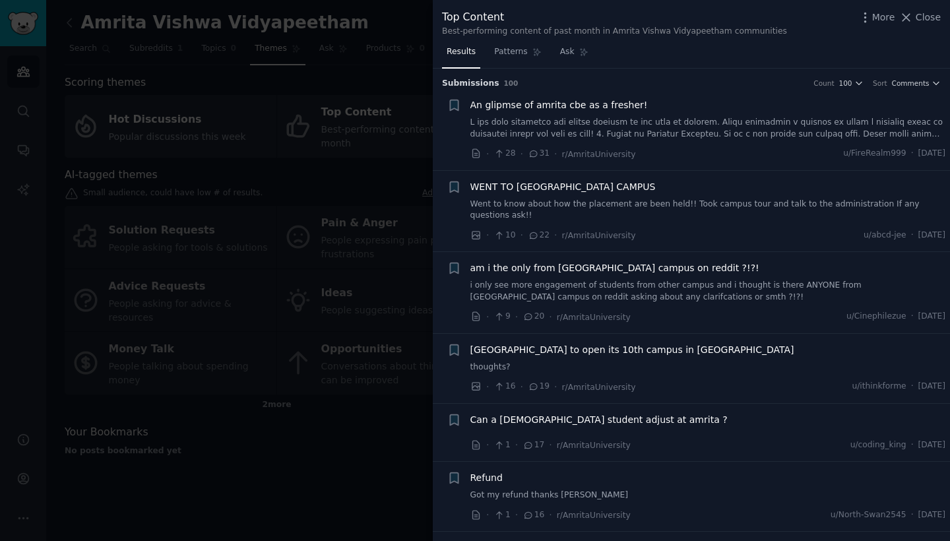
click at [368, 56] on div at bounding box center [475, 270] width 950 height 541
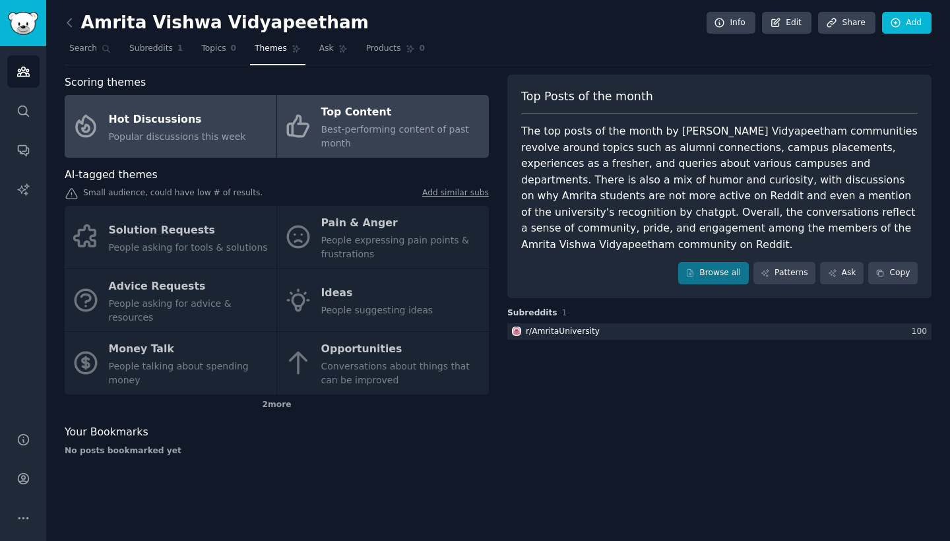
click at [193, 117] on div "Hot Discussions" at bounding box center [177, 119] width 137 height 21
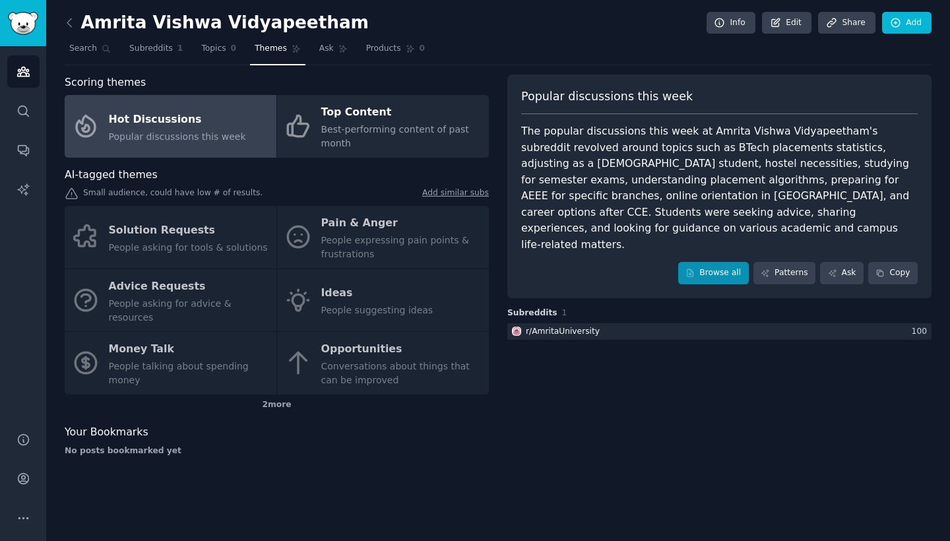
click at [704, 262] on link "Browse all" at bounding box center [713, 273] width 71 height 22
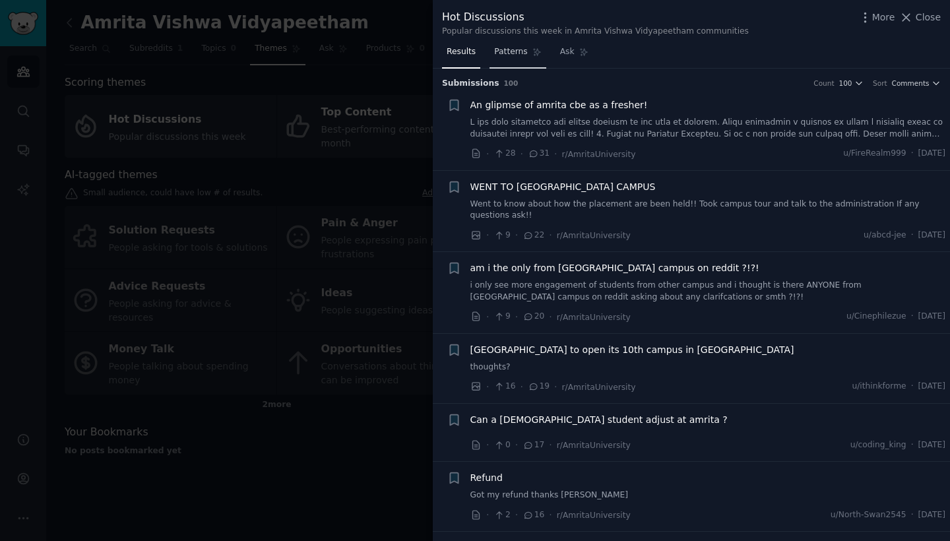
click at [506, 43] on link "Patterns" at bounding box center [517, 55] width 56 height 27
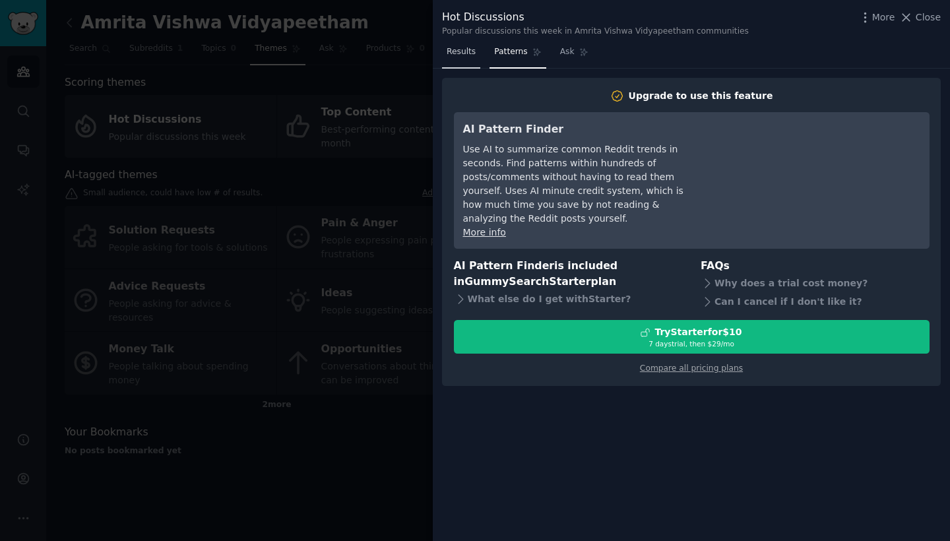
click at [468, 52] on span "Results" at bounding box center [460, 52] width 29 height 12
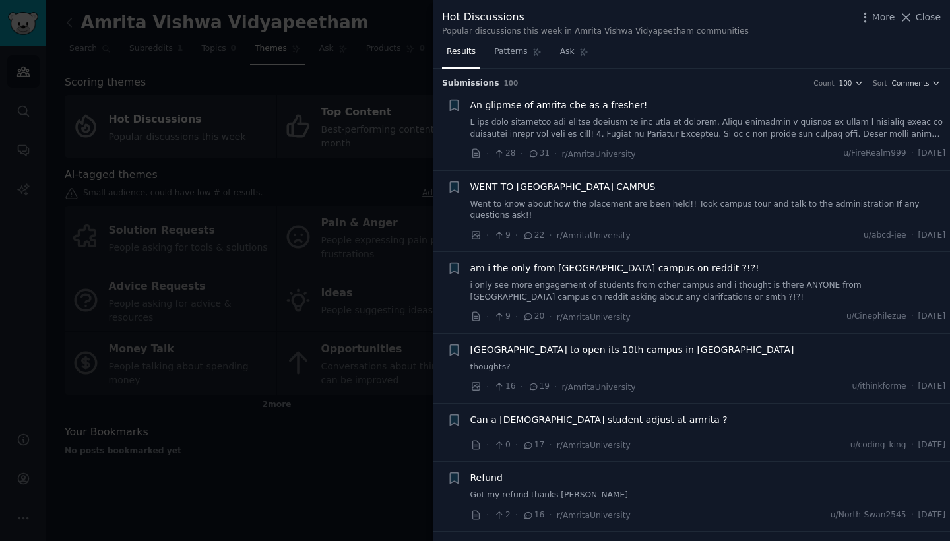
click at [281, 185] on div at bounding box center [475, 270] width 950 height 541
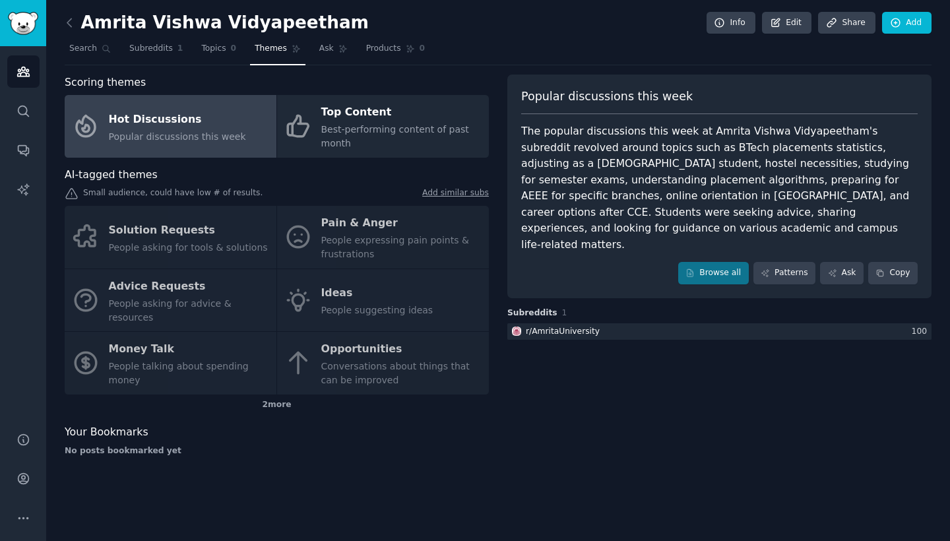
click at [449, 193] on link "Add similar subs" at bounding box center [455, 194] width 67 height 14
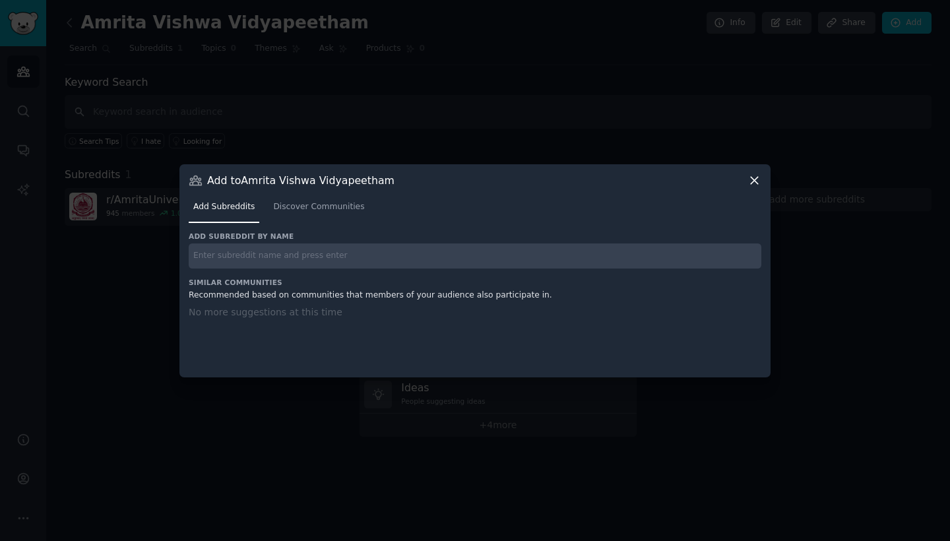
click at [758, 180] on icon at bounding box center [754, 180] width 14 height 14
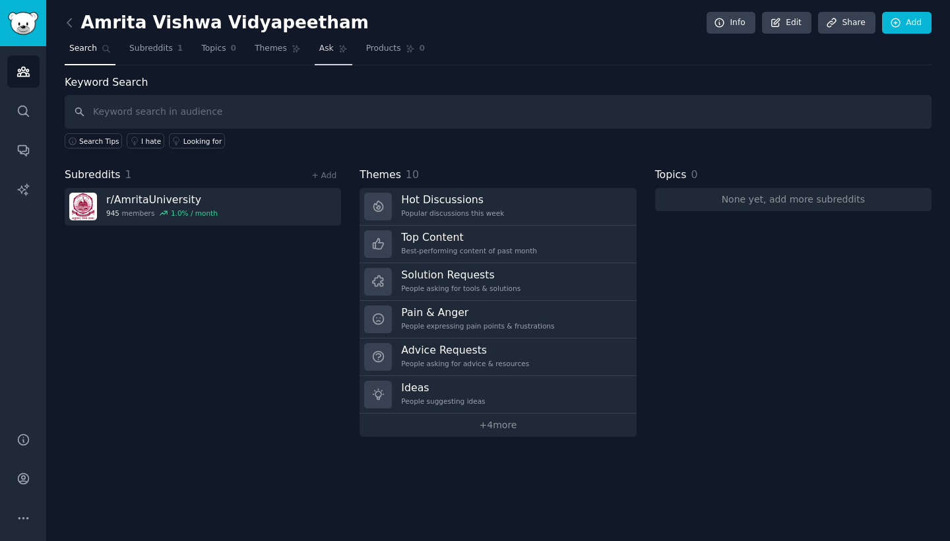
click at [321, 48] on span "Ask" at bounding box center [326, 49] width 15 height 12
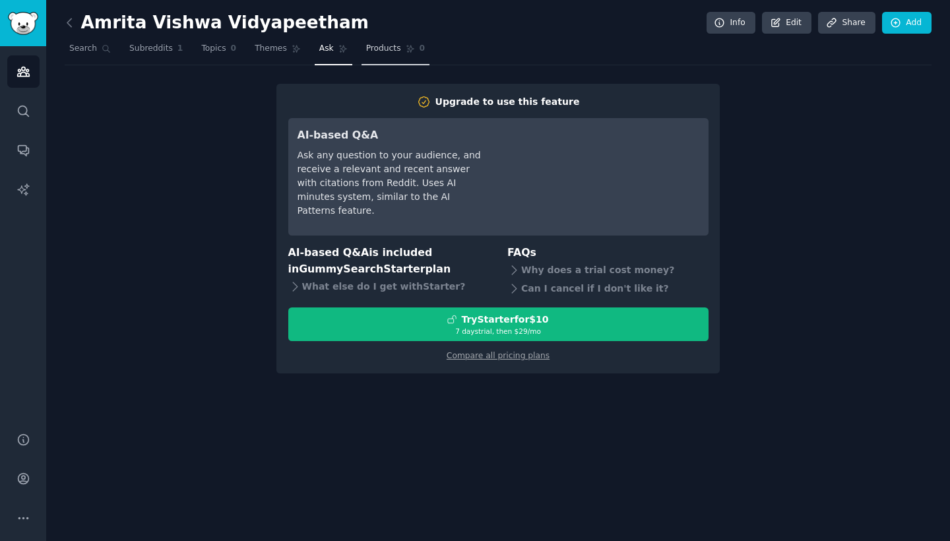
click at [367, 49] on span "Products" at bounding box center [383, 49] width 35 height 12
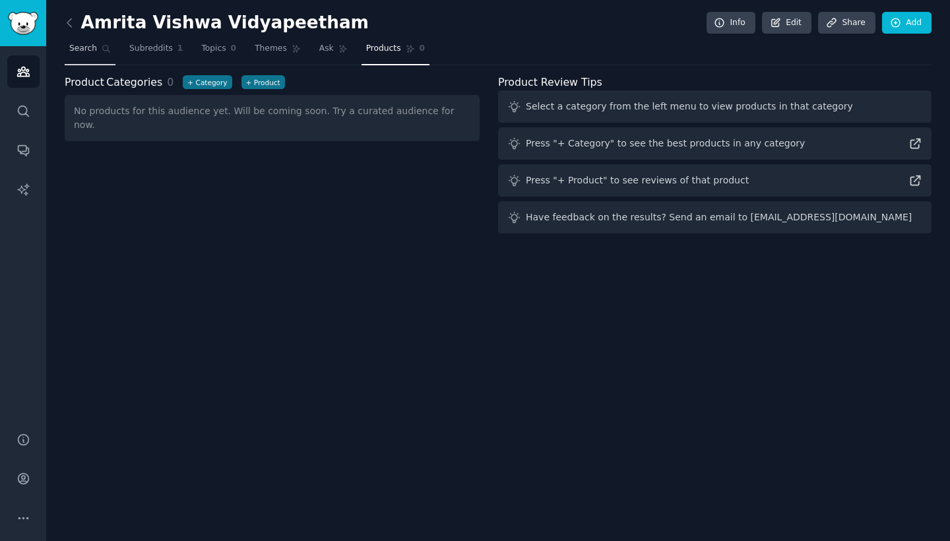
click at [94, 49] on span "Search" at bounding box center [83, 49] width 28 height 12
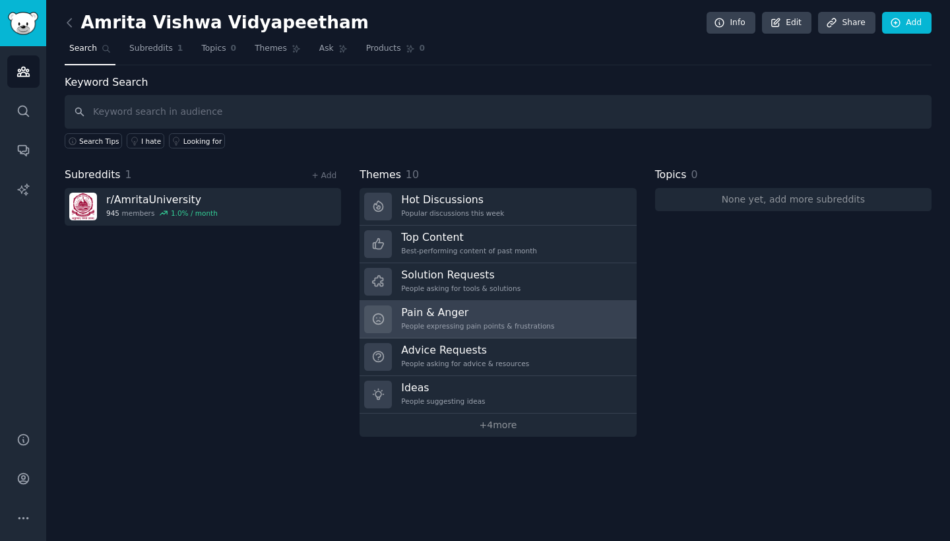
click at [446, 317] on h3 "Pain & Anger" at bounding box center [477, 312] width 153 height 14
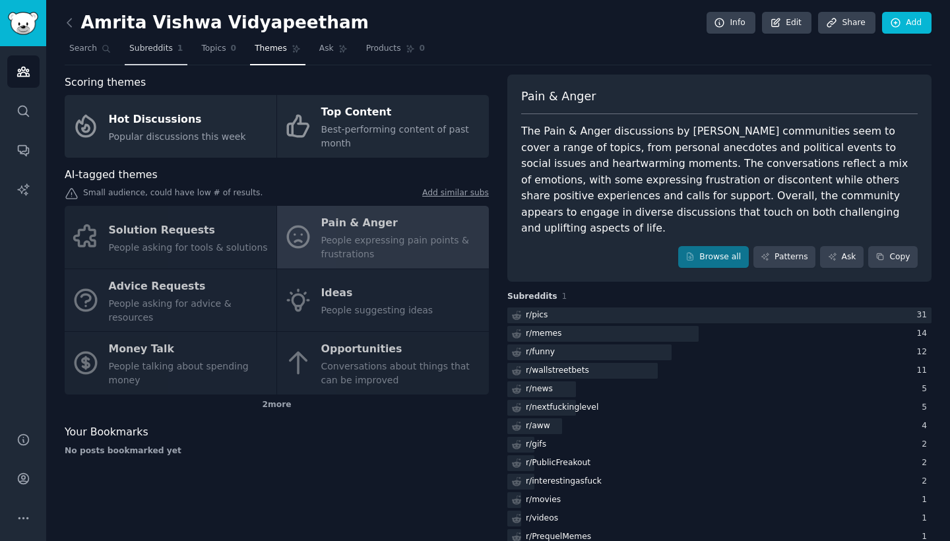
click at [152, 49] on span "Subreddits" at bounding box center [151, 49] width 44 height 12
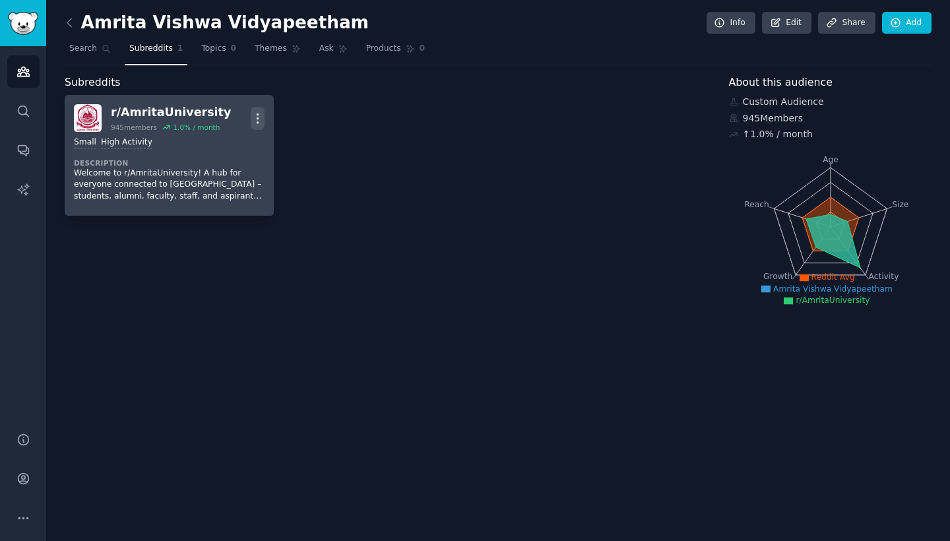
click at [259, 119] on icon "button" at bounding box center [258, 118] width 14 height 14
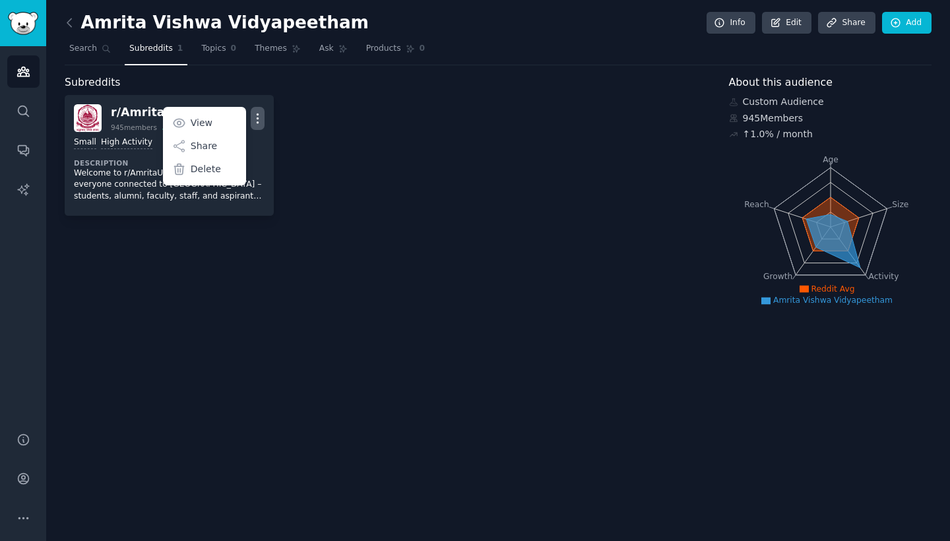
click at [322, 137] on div "r/ AmritaUniversity 945 members 1.0 % / month More View Share Delete Small High…" at bounding box center [388, 155] width 646 height 121
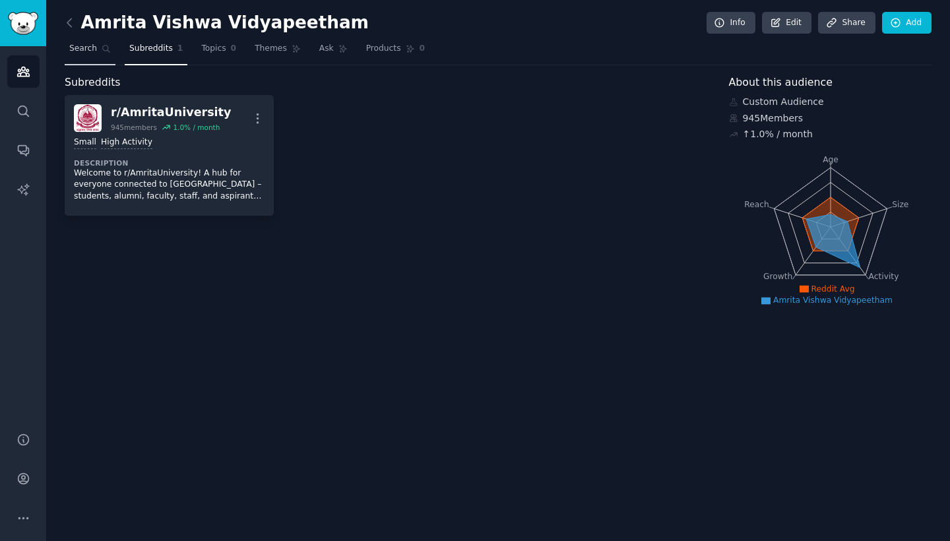
click at [75, 45] on span "Search" at bounding box center [83, 49] width 28 height 12
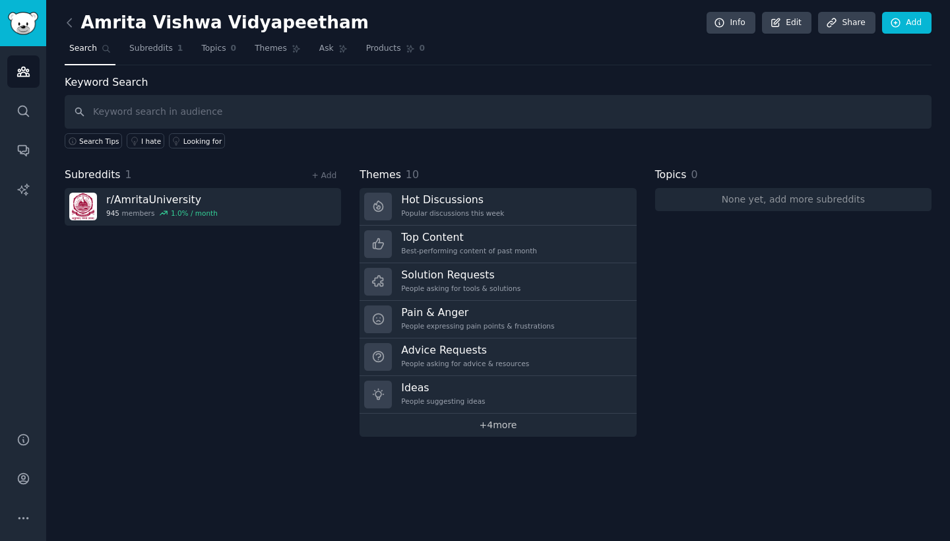
click at [486, 421] on link "+ 4 more" at bounding box center [497, 424] width 276 height 23
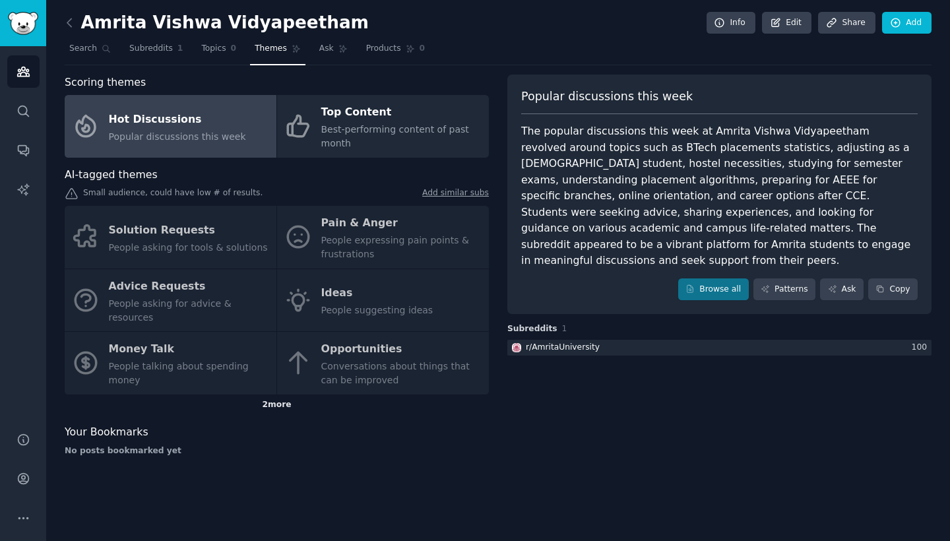
click at [275, 394] on div "2 more" at bounding box center [277, 404] width 424 height 21
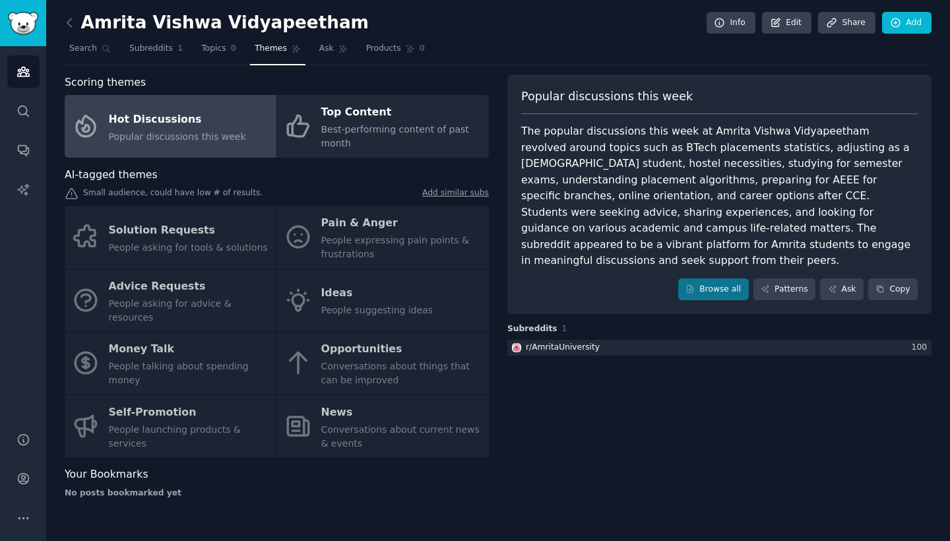
click at [125, 408] on div "Solution Requests People asking for tools & solutions Pain & Anger People expre…" at bounding box center [277, 331] width 424 height 251
click at [150, 49] on span "Subreddits" at bounding box center [151, 49] width 44 height 12
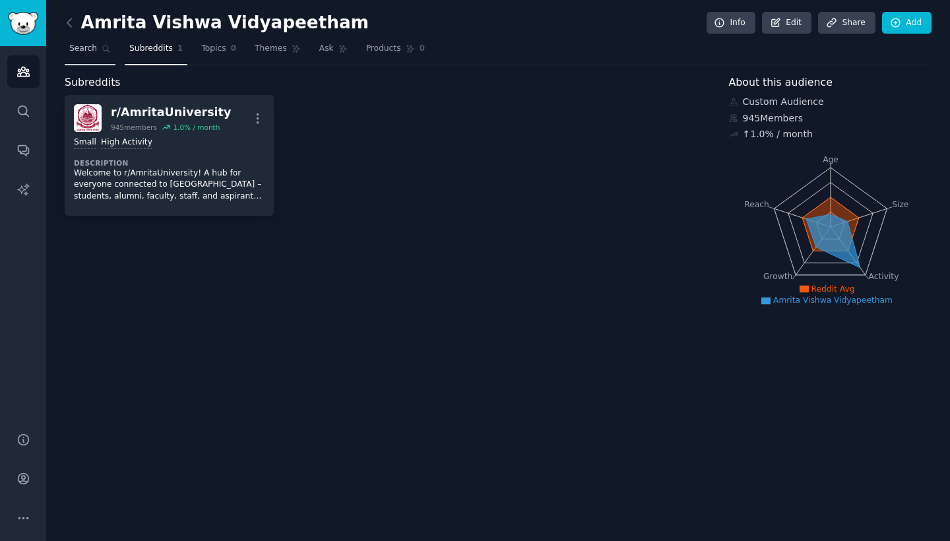
click at [84, 47] on span "Search" at bounding box center [83, 49] width 28 height 12
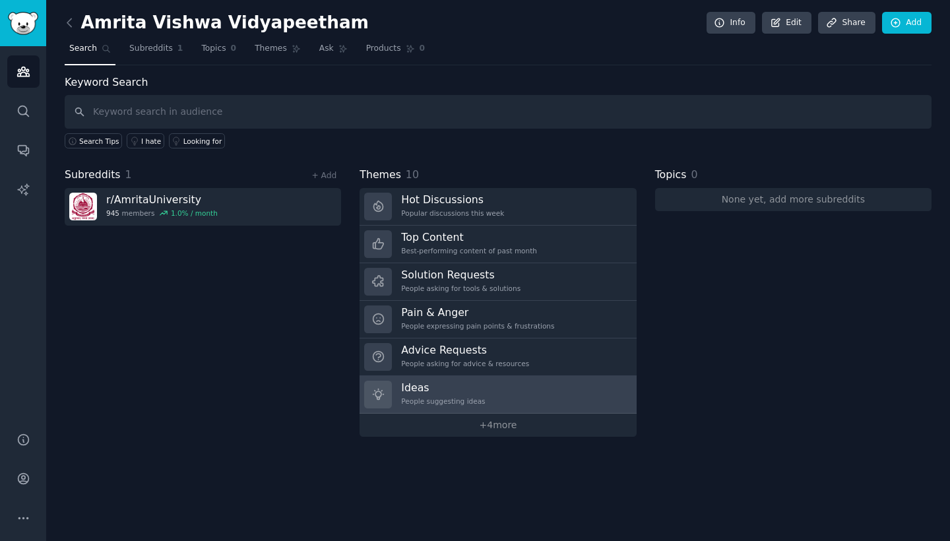
click at [446, 392] on h3 "Ideas" at bounding box center [443, 388] width 84 height 14
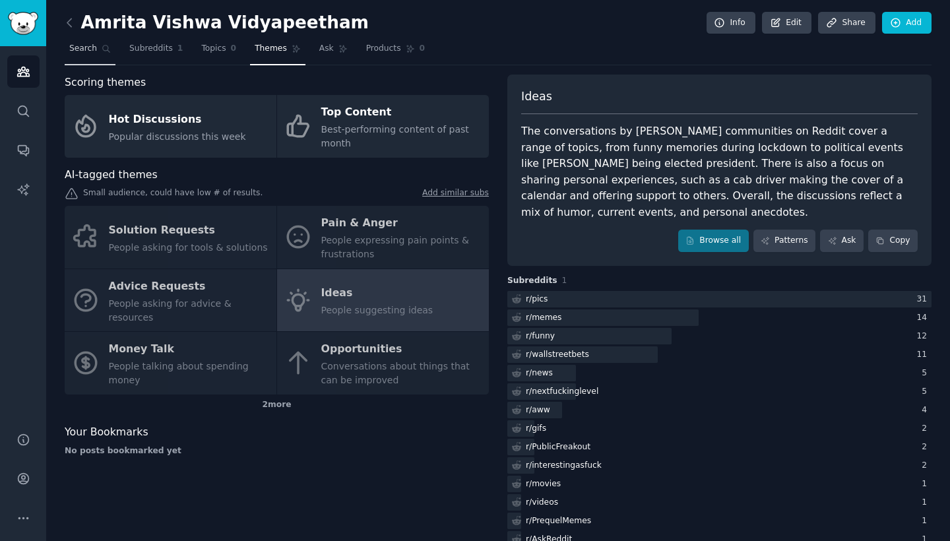
click at [89, 47] on span "Search" at bounding box center [83, 49] width 28 height 12
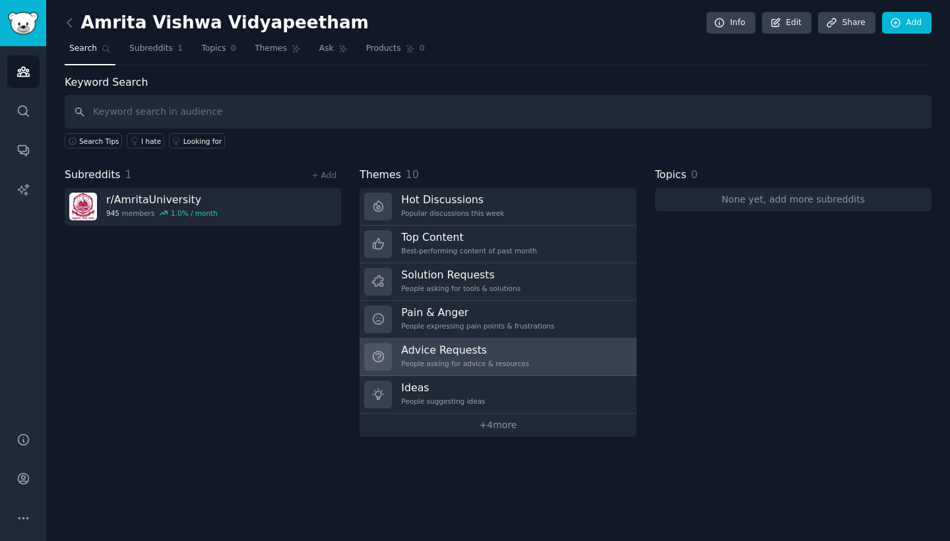
click at [497, 340] on link "Advice Requests People asking for advice & resources" at bounding box center [497, 357] width 276 height 38
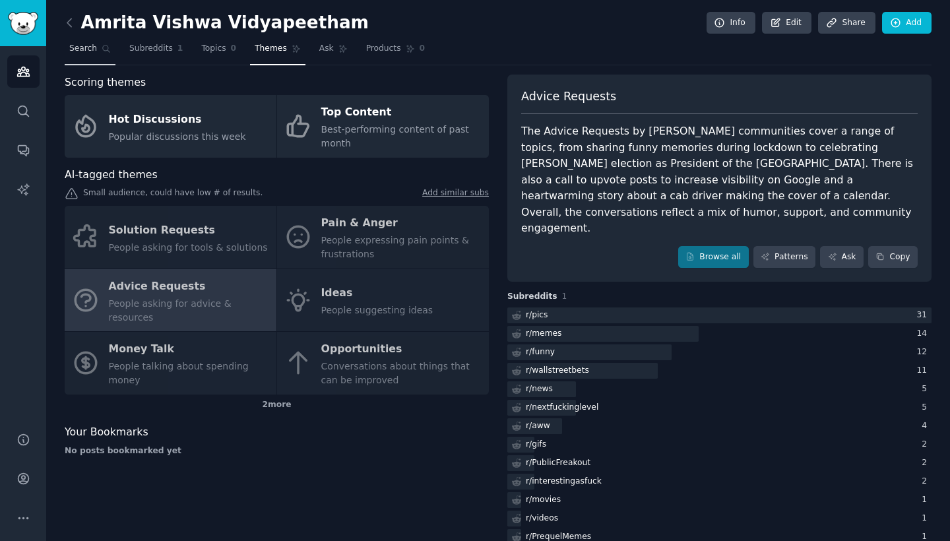
click at [81, 44] on span "Search" at bounding box center [83, 49] width 28 height 12
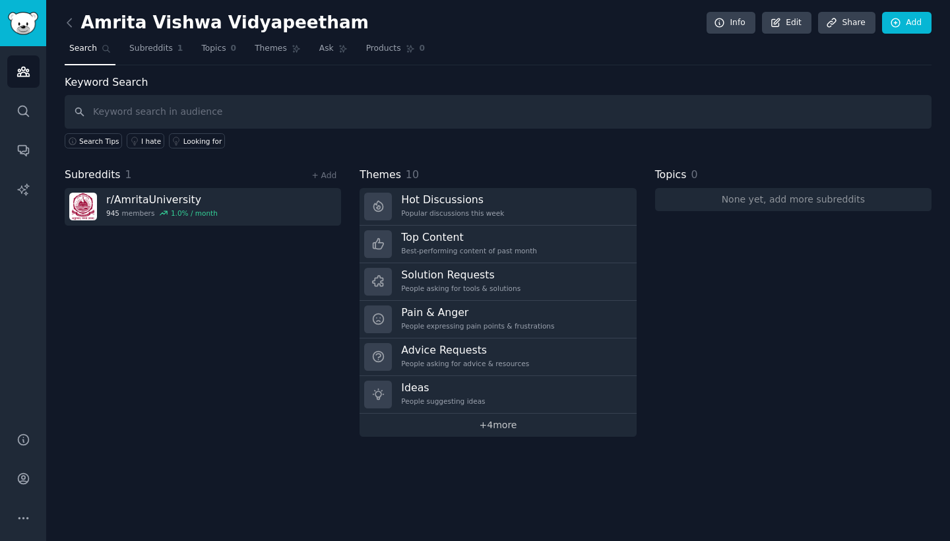
click at [491, 417] on link "+ 4 more" at bounding box center [497, 424] width 276 height 23
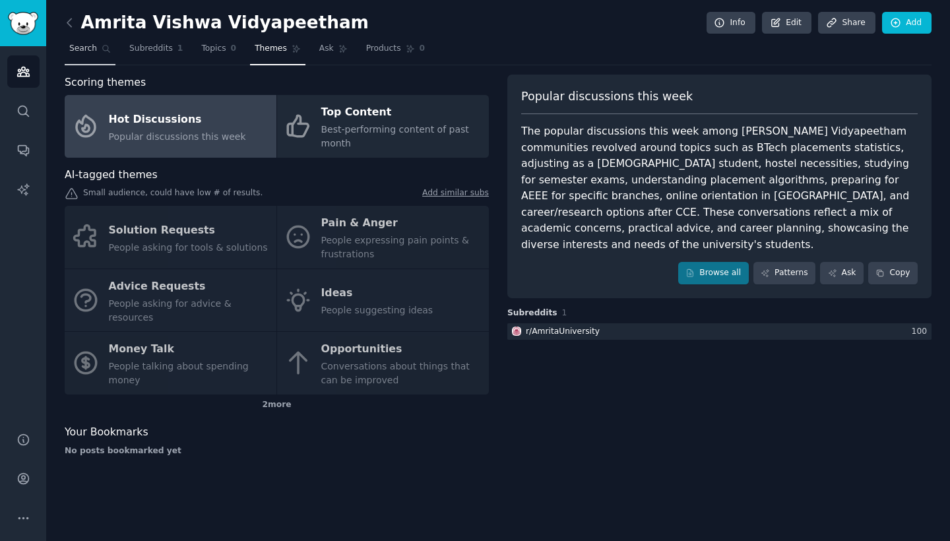
click at [82, 46] on span "Search" at bounding box center [83, 49] width 28 height 12
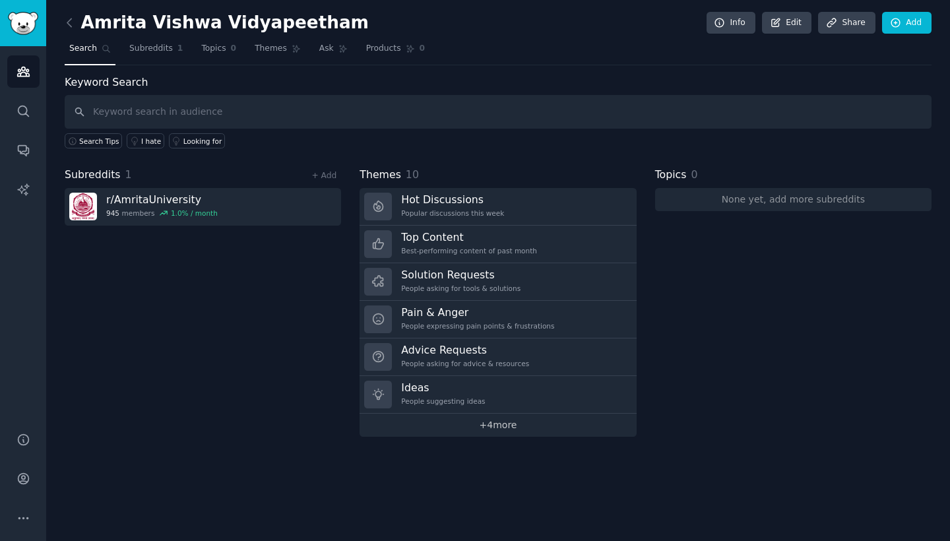
click at [510, 425] on link "+ 4 more" at bounding box center [497, 424] width 276 height 23
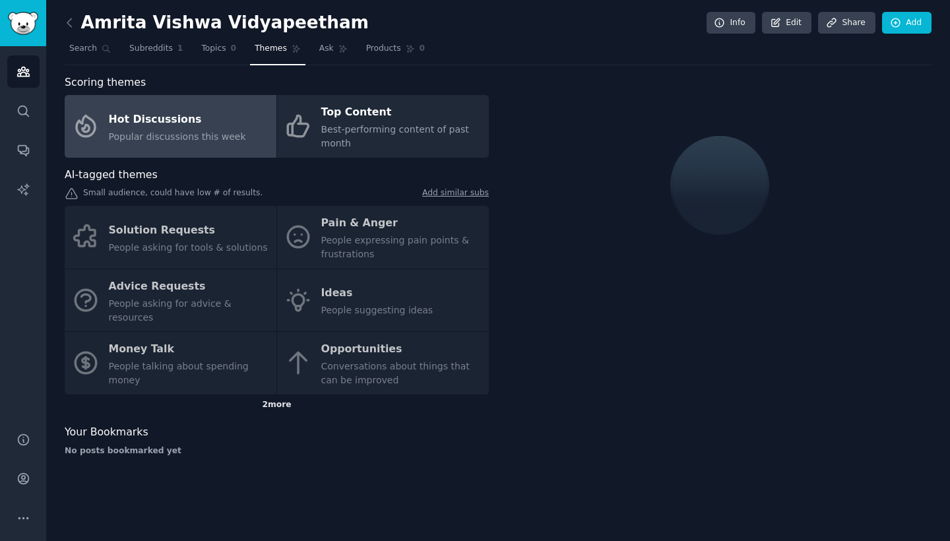
click at [286, 394] on div "2 more" at bounding box center [277, 404] width 424 height 21
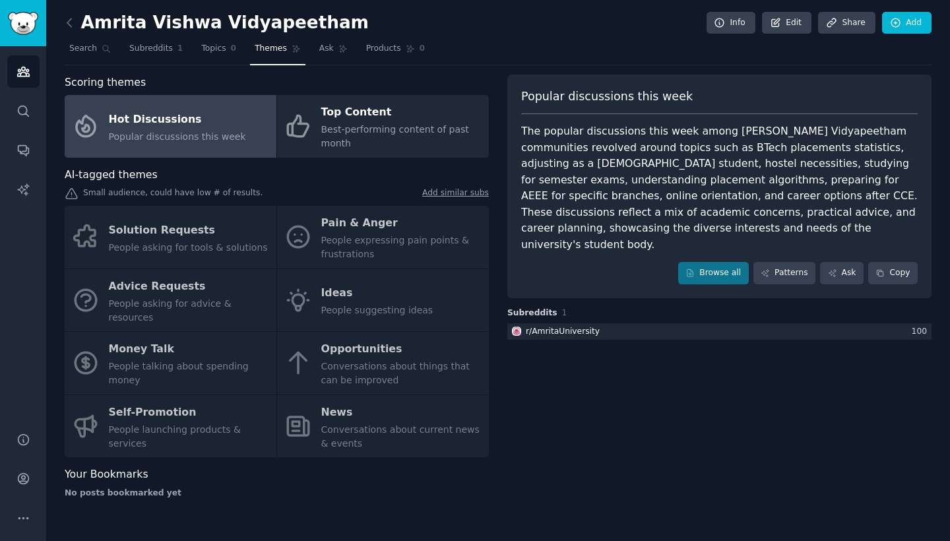
click at [135, 400] on div "Solution Requests People asking for tools & solutions Pain & Anger People expre…" at bounding box center [277, 331] width 424 height 251
click at [371, 392] on div "Solution Requests People asking for tools & solutions Pain & Anger People expre…" at bounding box center [277, 331] width 424 height 251
click at [709, 262] on link "Browse all" at bounding box center [713, 273] width 71 height 22
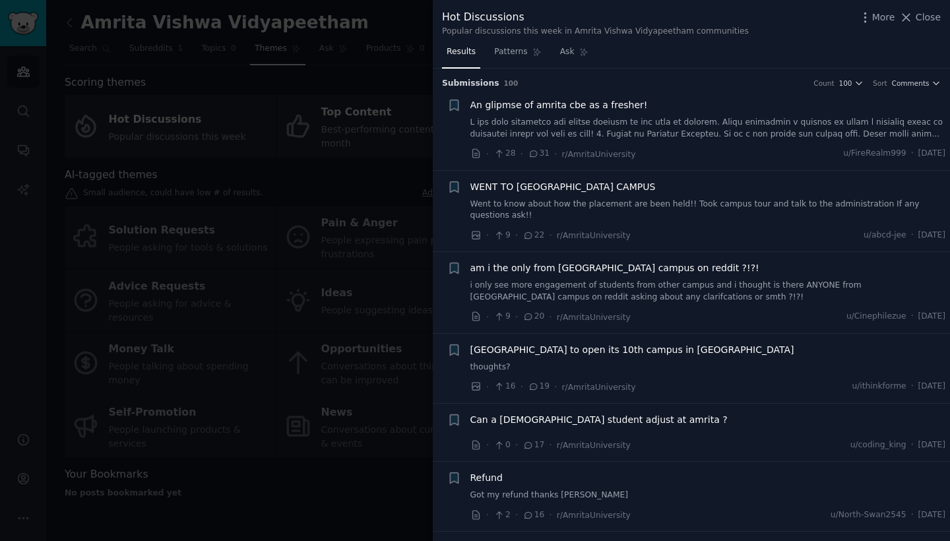
click at [380, 243] on div at bounding box center [475, 270] width 950 height 541
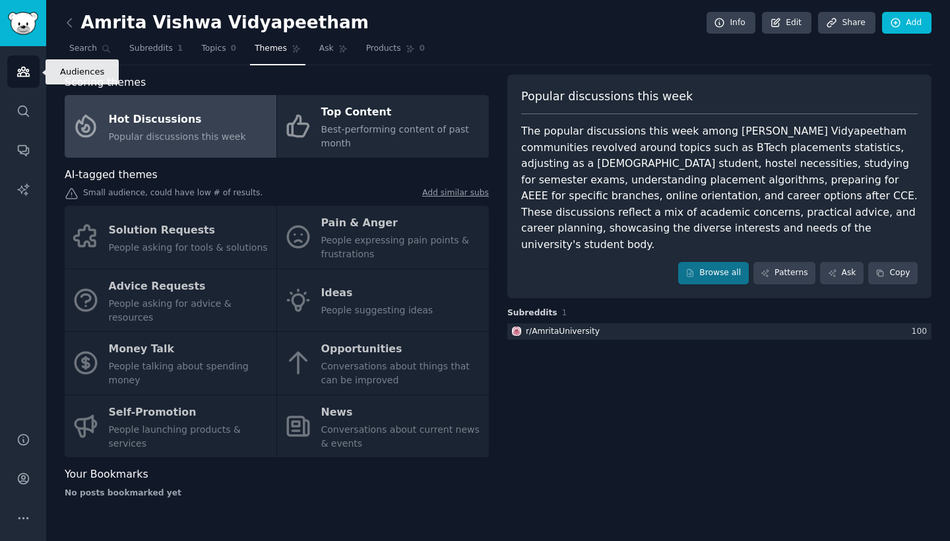
click at [15, 69] on link "Audiences" at bounding box center [23, 71] width 32 height 32
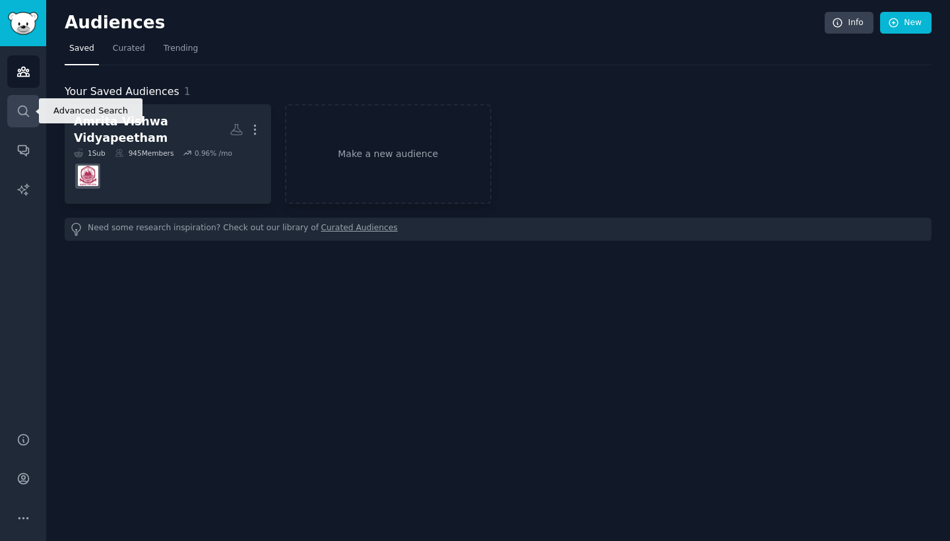
click at [25, 115] on icon "Sidebar" at bounding box center [23, 111] width 14 height 14
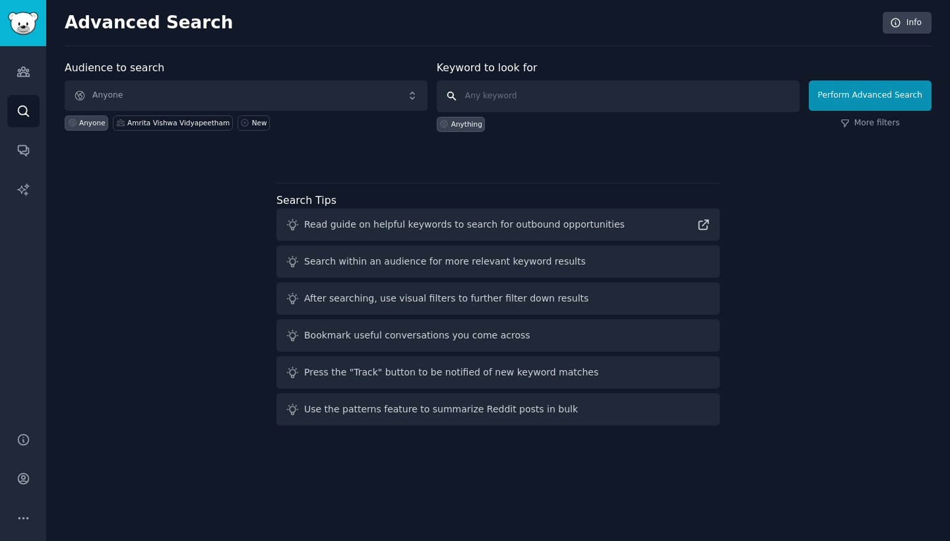
click at [479, 101] on input "text" at bounding box center [618, 96] width 363 height 32
type input "Amritian"
click at [857, 107] on button "Perform Advanced Search" at bounding box center [869, 95] width 123 height 30
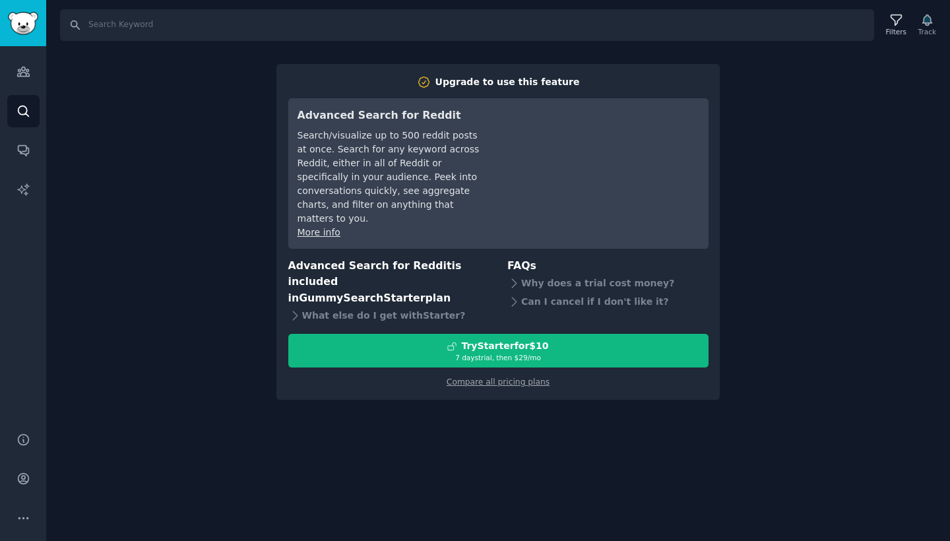
click at [739, 83] on div "Search Filters Track Upgrade to use this feature Advanced Search for Reddit Sea…" at bounding box center [497, 270] width 903 height 541
click at [31, 108] on link "Search" at bounding box center [23, 111] width 32 height 32
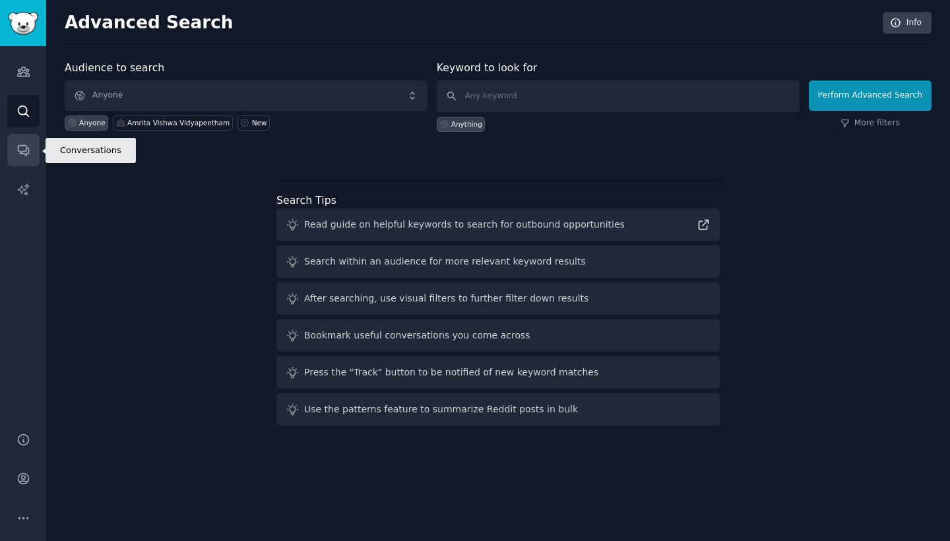
click at [28, 154] on icon "Sidebar" at bounding box center [23, 150] width 14 height 14
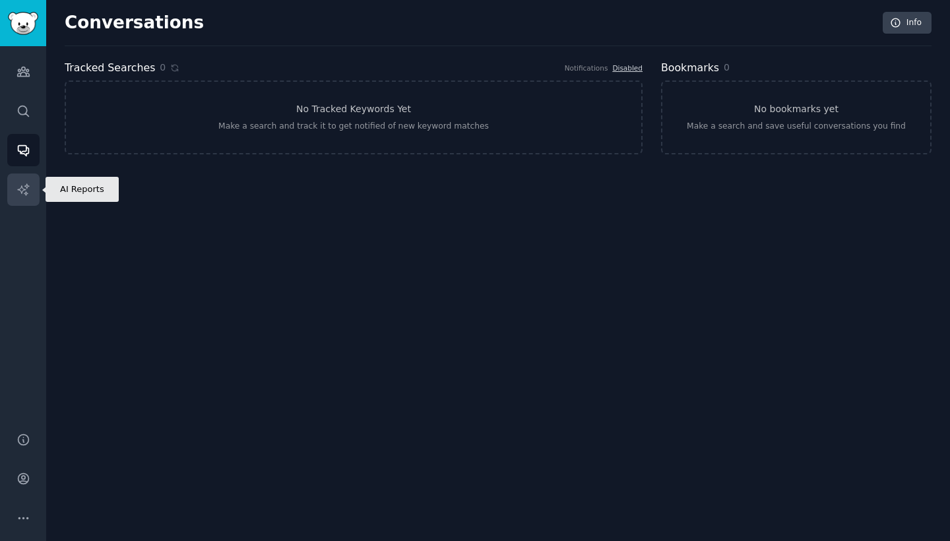
click at [32, 183] on link "AI Reports" at bounding box center [23, 189] width 32 height 32
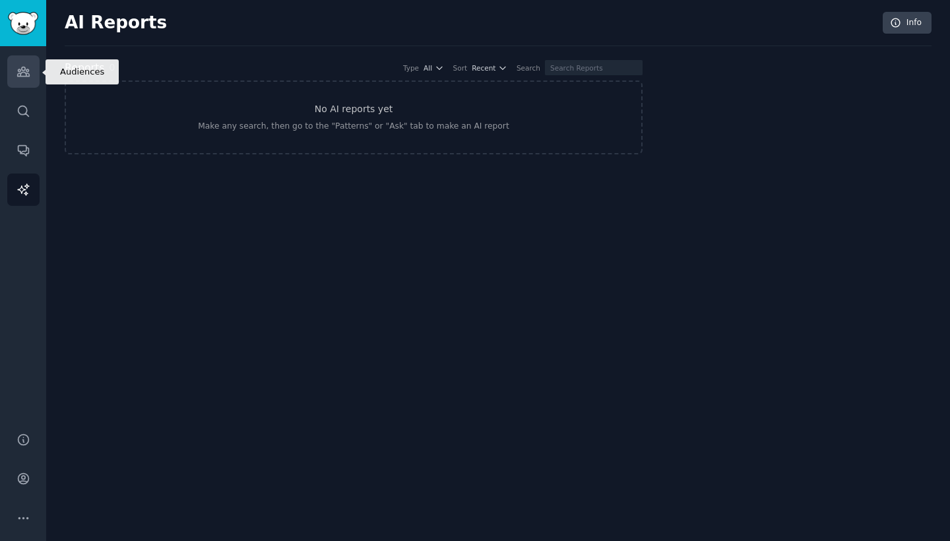
click at [16, 73] on icon "Sidebar" at bounding box center [23, 72] width 14 height 14
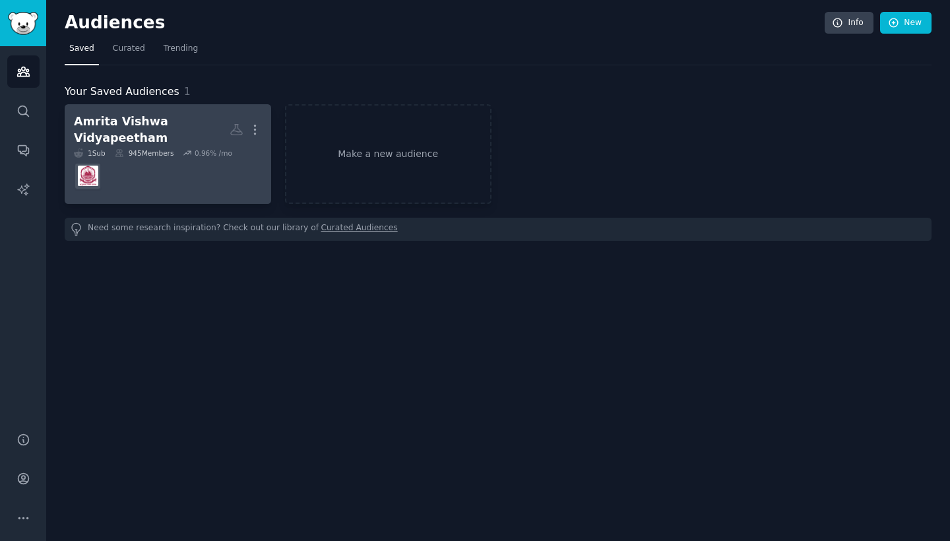
click at [124, 123] on div "Amrita Vishwa Vidyapeetham" at bounding box center [152, 129] width 156 height 32
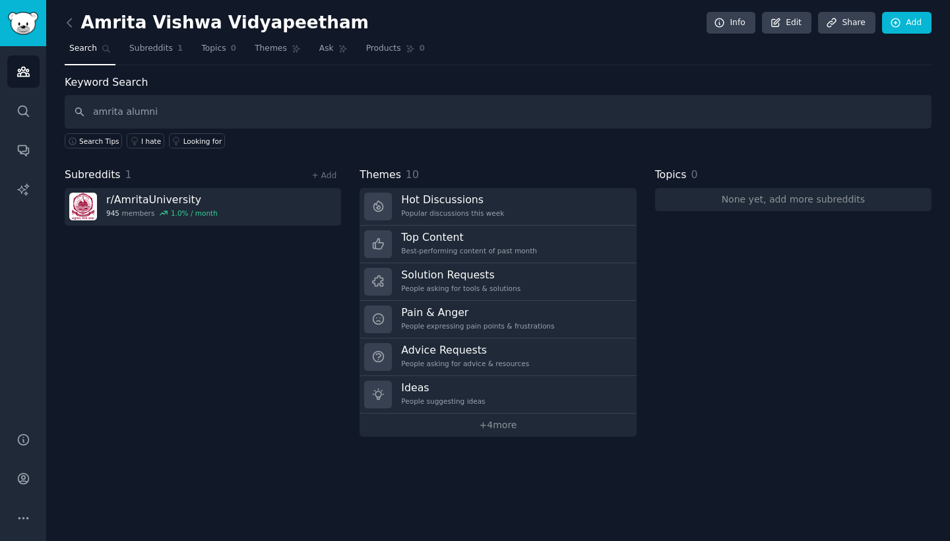
type input "amrita alumni"
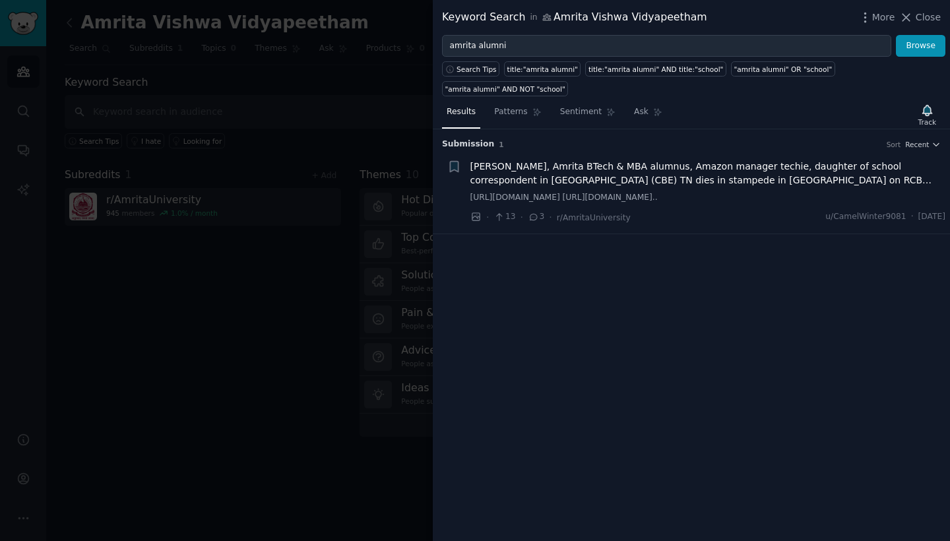
click at [208, 245] on div at bounding box center [475, 270] width 950 height 541
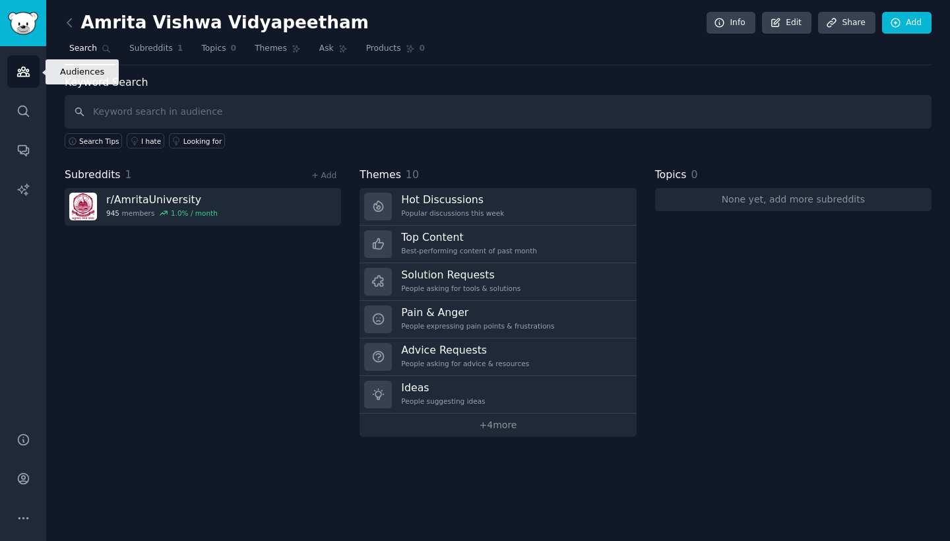
click at [27, 72] on icon "Sidebar" at bounding box center [23, 71] width 12 height 9
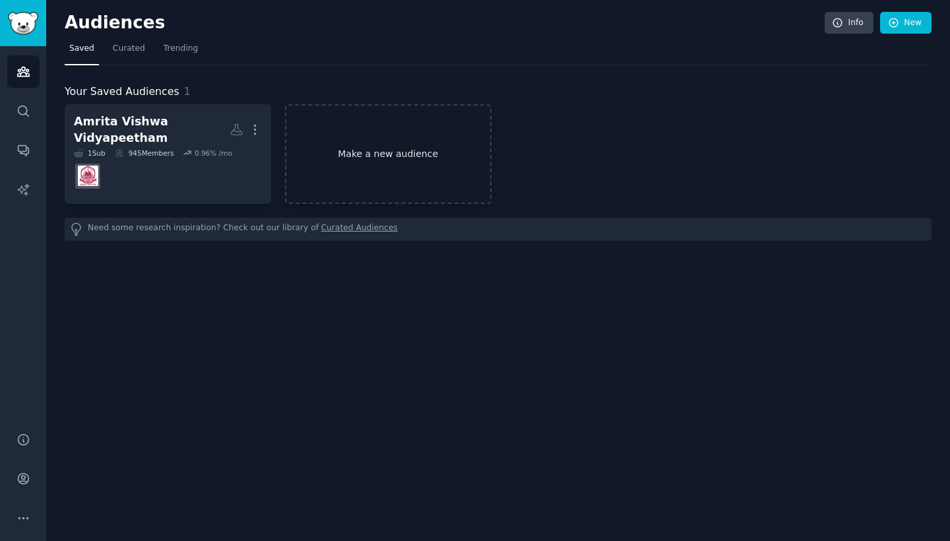
click at [321, 162] on link "Make a new audience" at bounding box center [388, 154] width 206 height 100
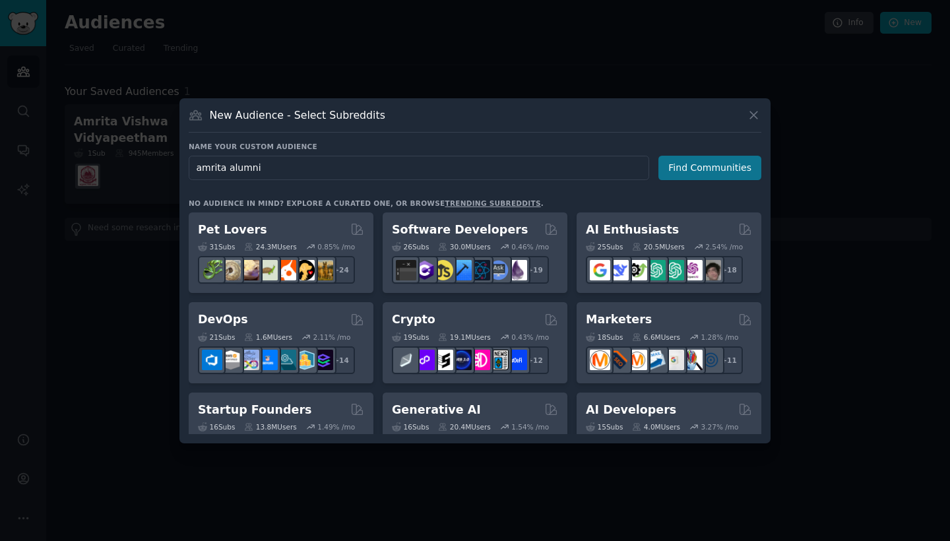
type input "amrita alumni"
click at [716, 174] on button "Find Communities" at bounding box center [709, 168] width 103 height 24
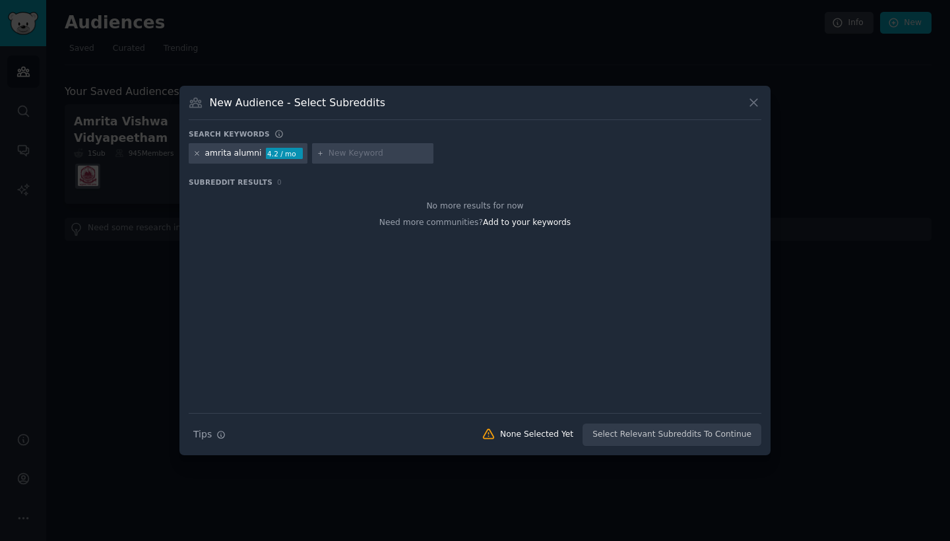
click at [195, 154] on icon at bounding box center [196, 153] width 7 height 7
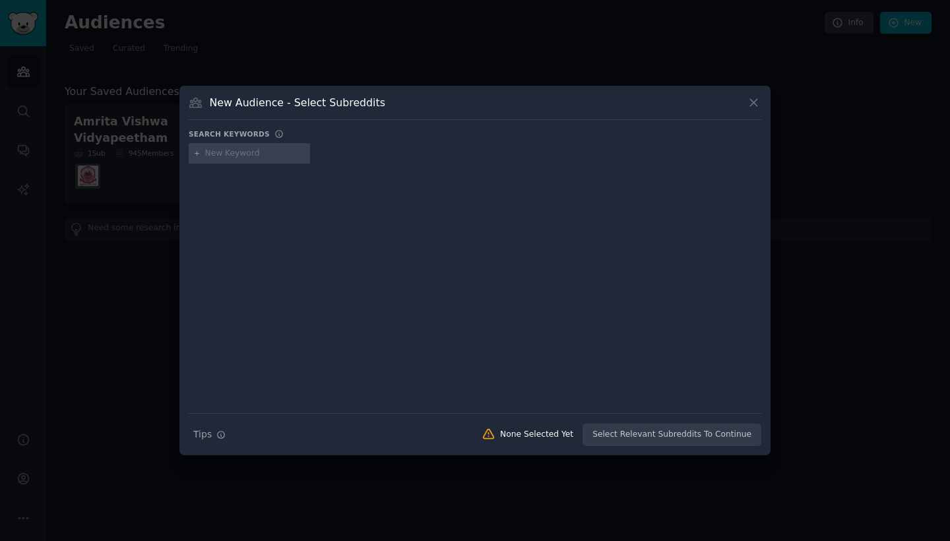
click at [239, 154] on input "text" at bounding box center [255, 154] width 100 height 12
type input "amrita grads"
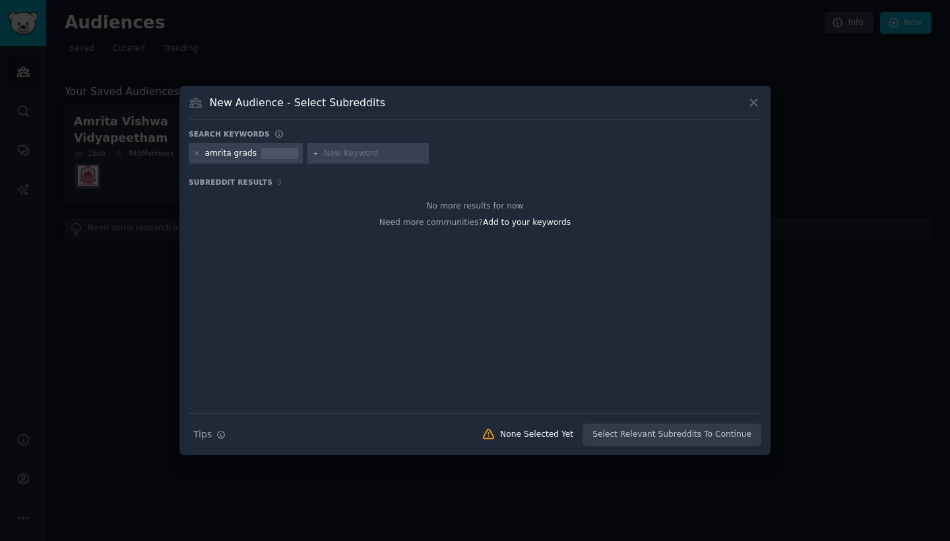
click at [253, 150] on div "amrita grads" at bounding box center [246, 153] width 114 height 21
click at [194, 155] on icon at bounding box center [196, 153] width 7 height 7
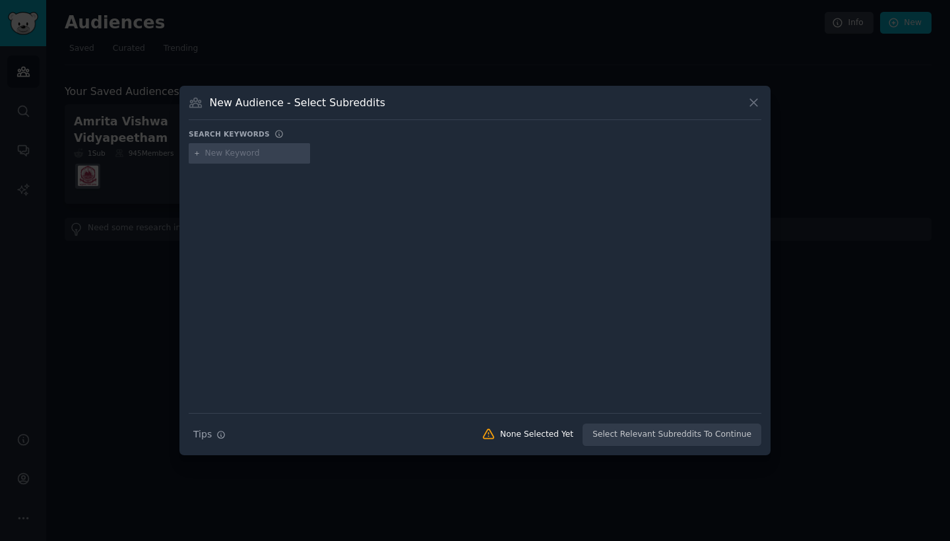
click at [237, 156] on input "text" at bounding box center [255, 154] width 100 height 12
type input "amrita university alumni"
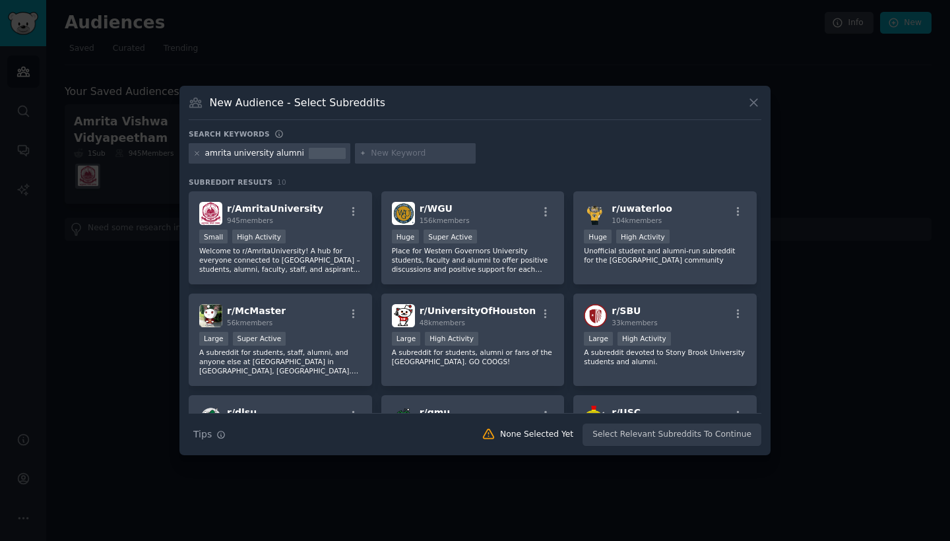
click at [758, 102] on icon at bounding box center [754, 103] width 14 height 14
